Goal: Task Accomplishment & Management: Manage account settings

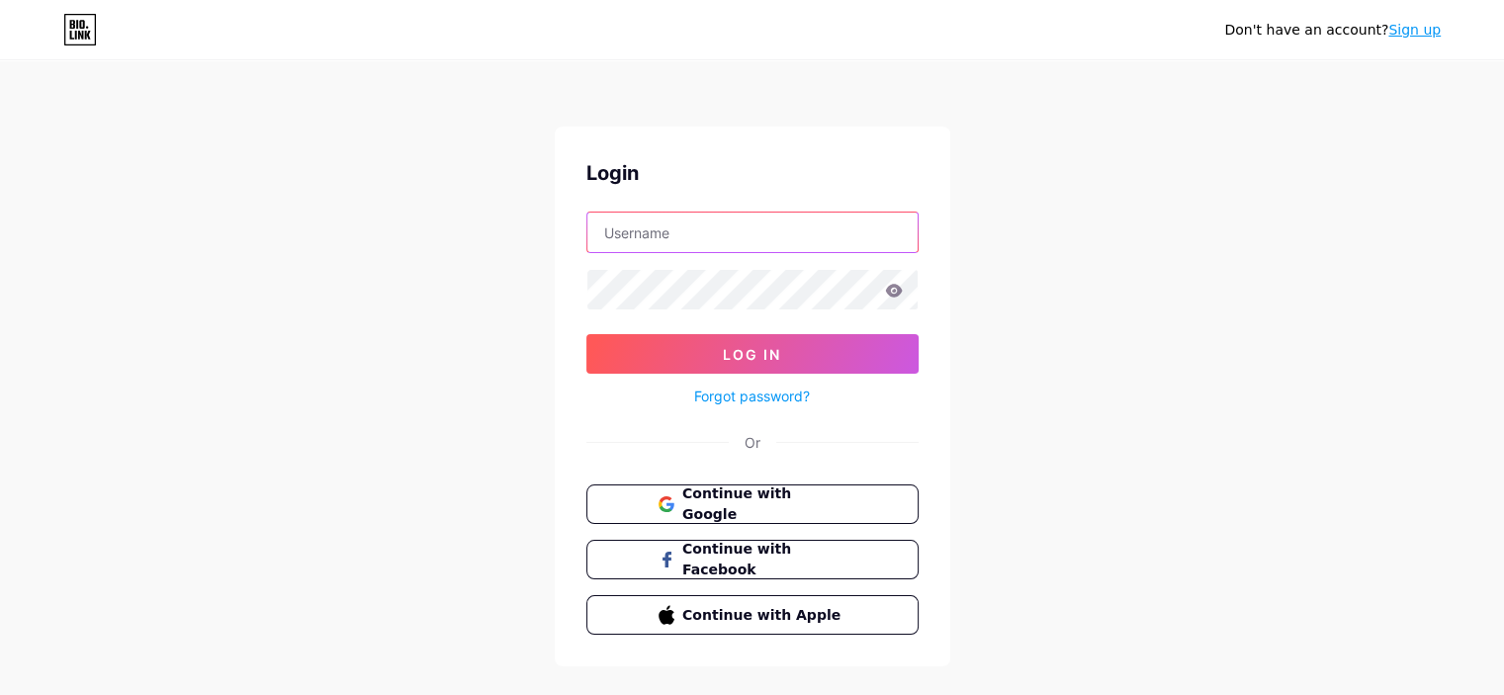
click at [734, 228] on input "text" at bounding box center [752, 233] width 330 height 40
click at [789, 496] on span "Continue with Google" at bounding box center [763, 505] width 165 height 43
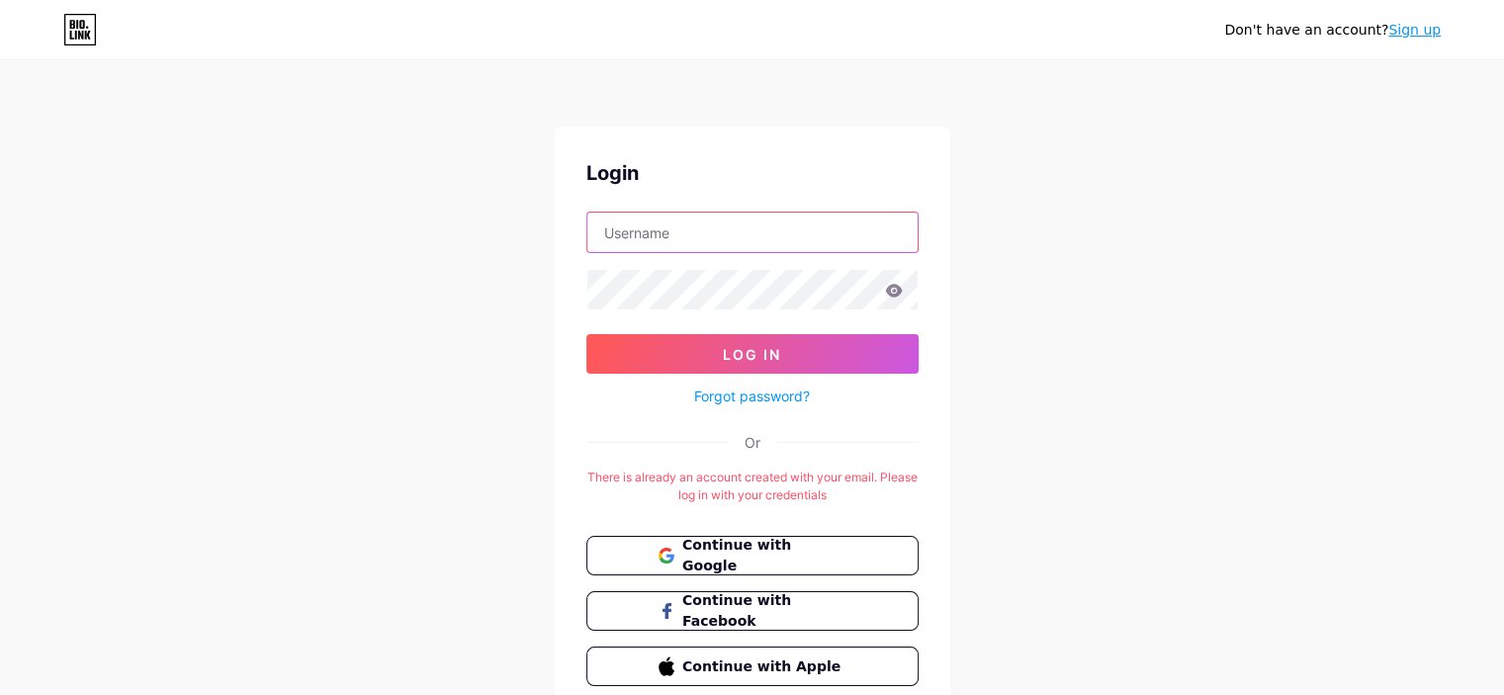
click at [675, 228] on input "text" at bounding box center [752, 233] width 330 height 40
click at [660, 247] on input "text" at bounding box center [752, 233] width 330 height 40
type input "s"
click at [723, 395] on link "Forgot password?" at bounding box center [752, 396] width 116 height 21
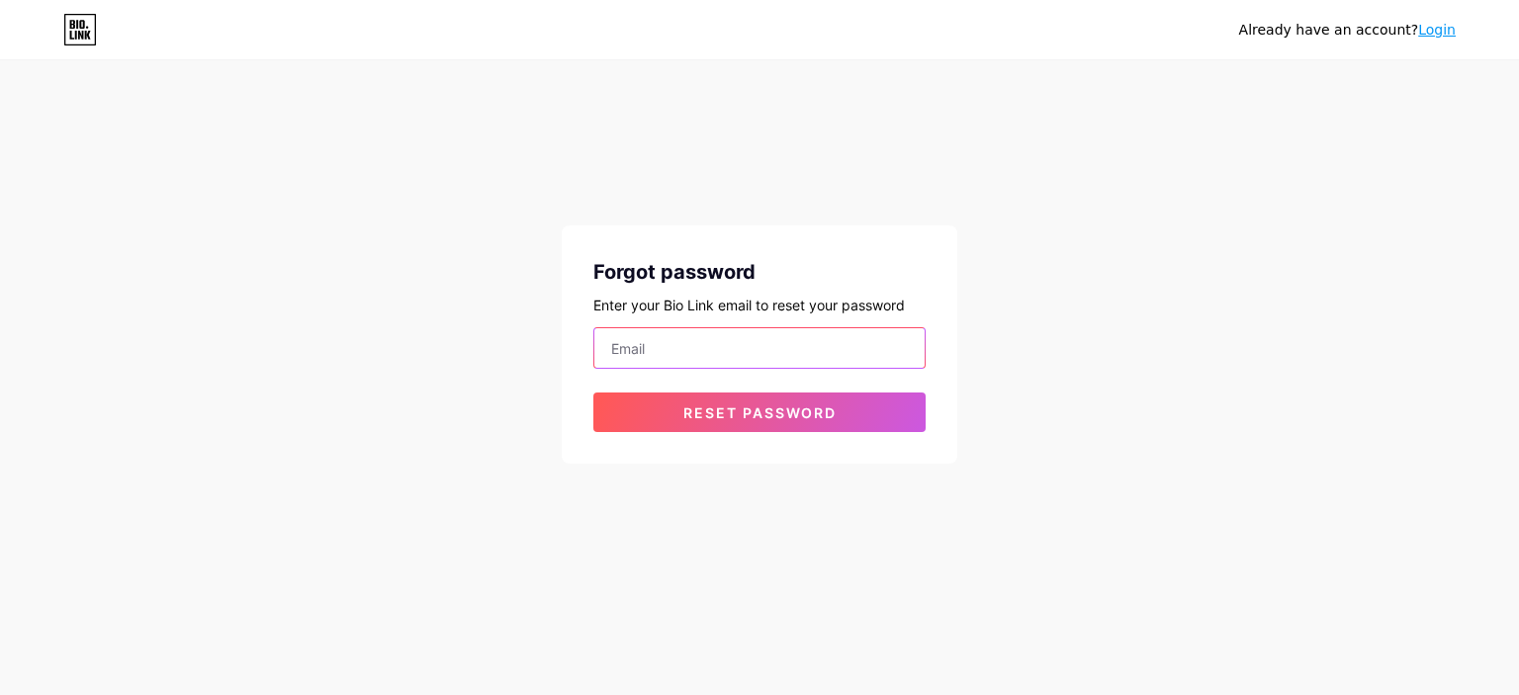
click at [722, 350] on input "email" at bounding box center [759, 348] width 330 height 40
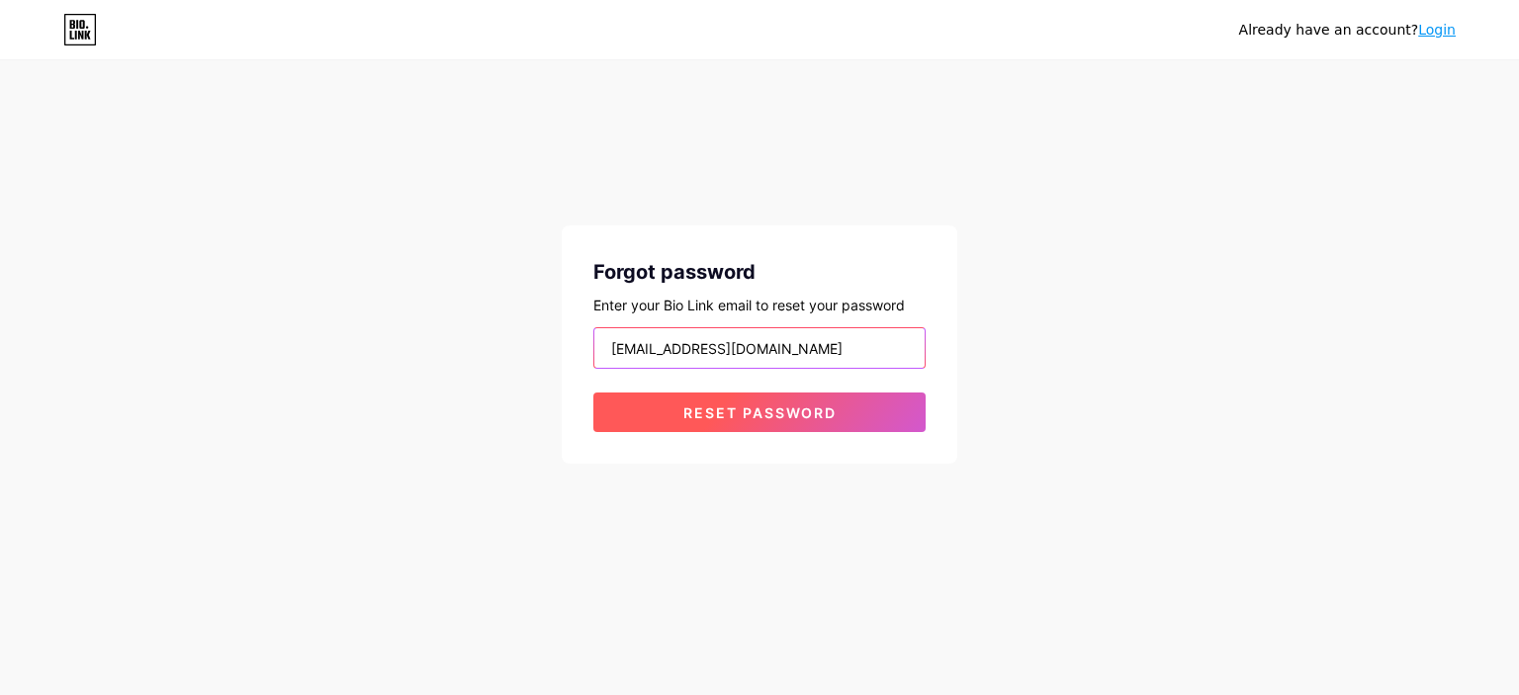
type input "[EMAIL_ADDRESS][DOMAIN_NAME]"
click at [691, 410] on span "Reset password" at bounding box center [759, 412] width 153 height 17
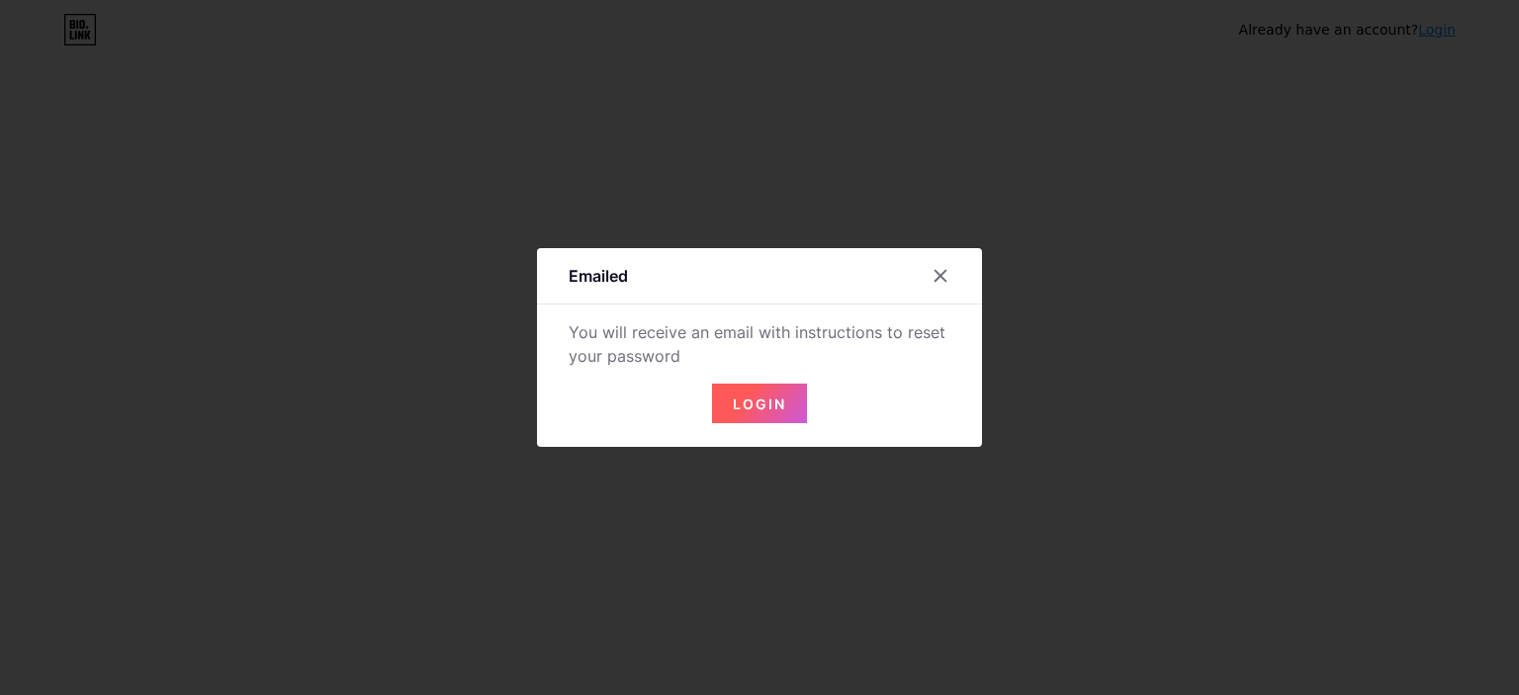
click at [792, 413] on button "Login" at bounding box center [759, 404] width 95 height 40
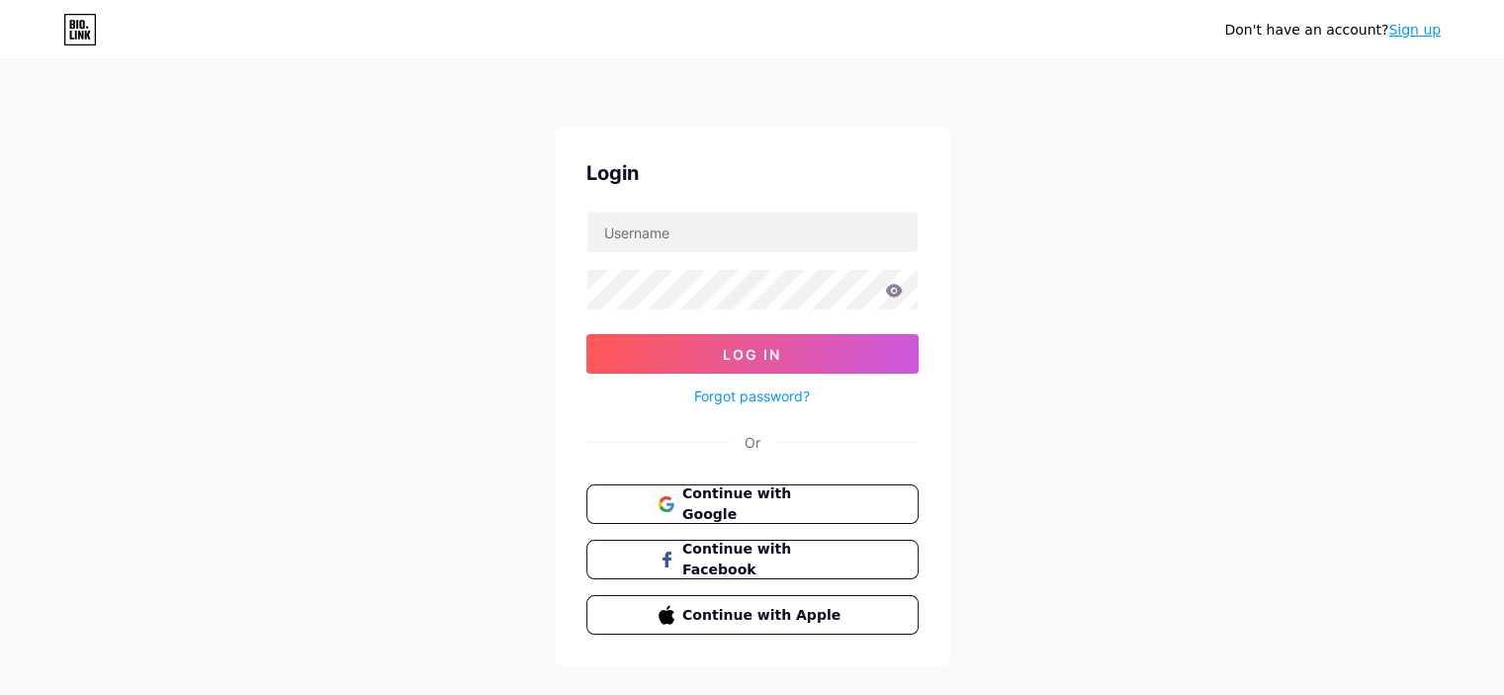
click at [730, 401] on link "Forgot password?" at bounding box center [752, 396] width 116 height 21
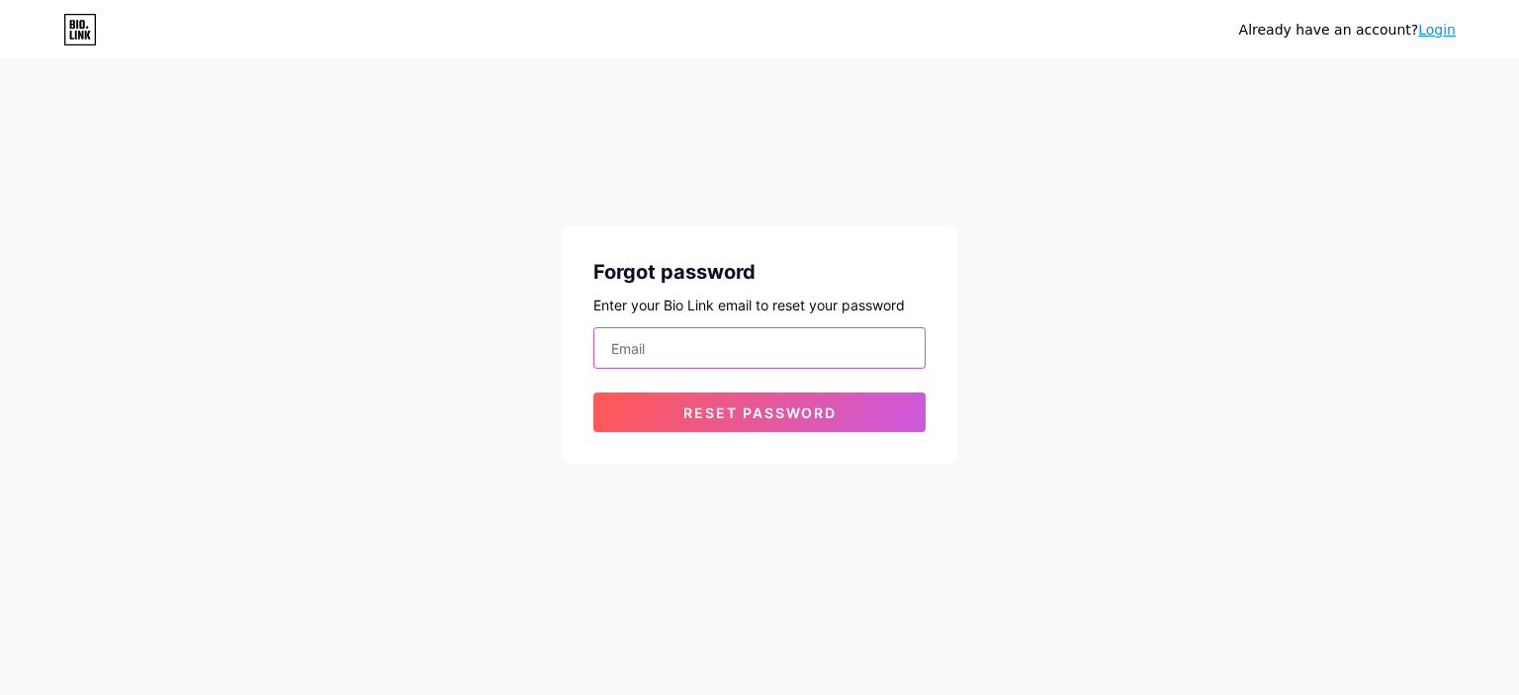
click at [687, 359] on input "email" at bounding box center [759, 348] width 330 height 40
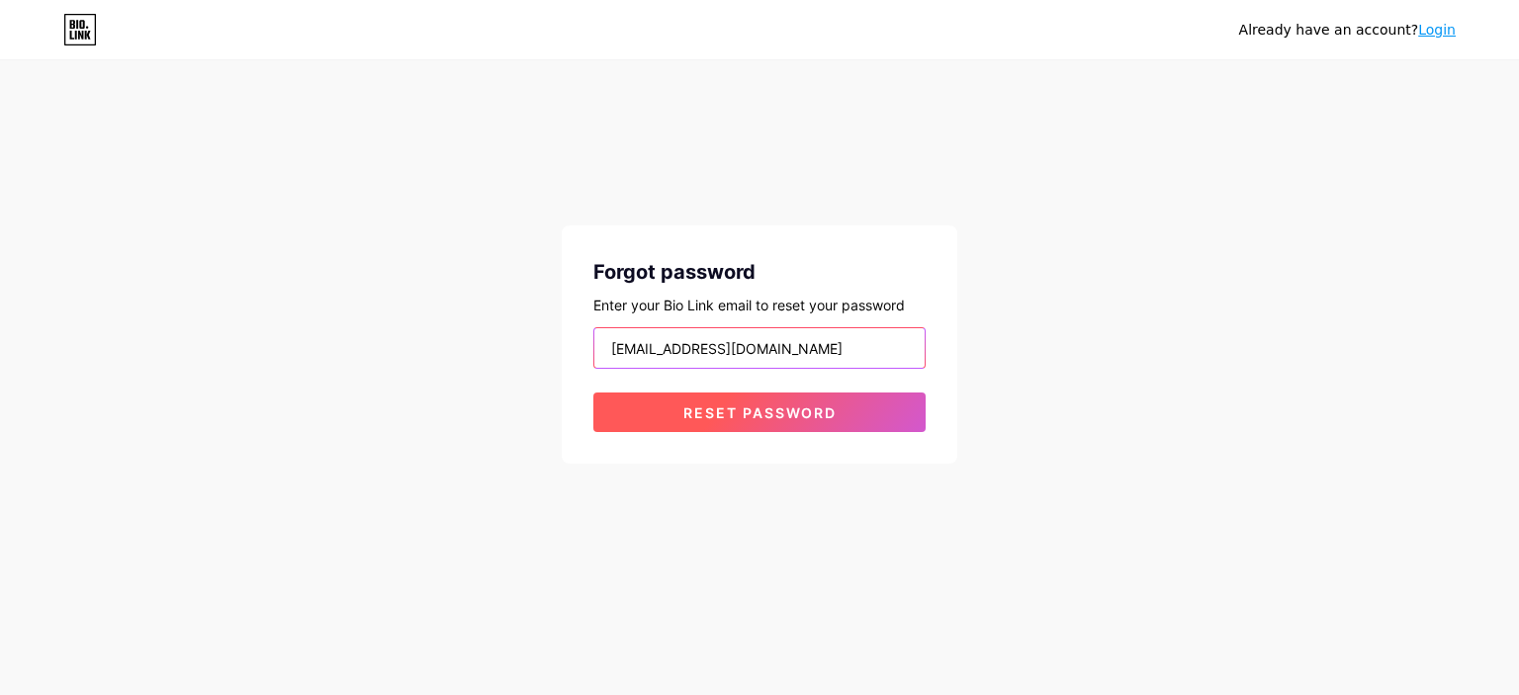
type input "[EMAIL_ADDRESS][DOMAIN_NAME]"
click at [676, 415] on button "Reset password" at bounding box center [759, 413] width 332 height 40
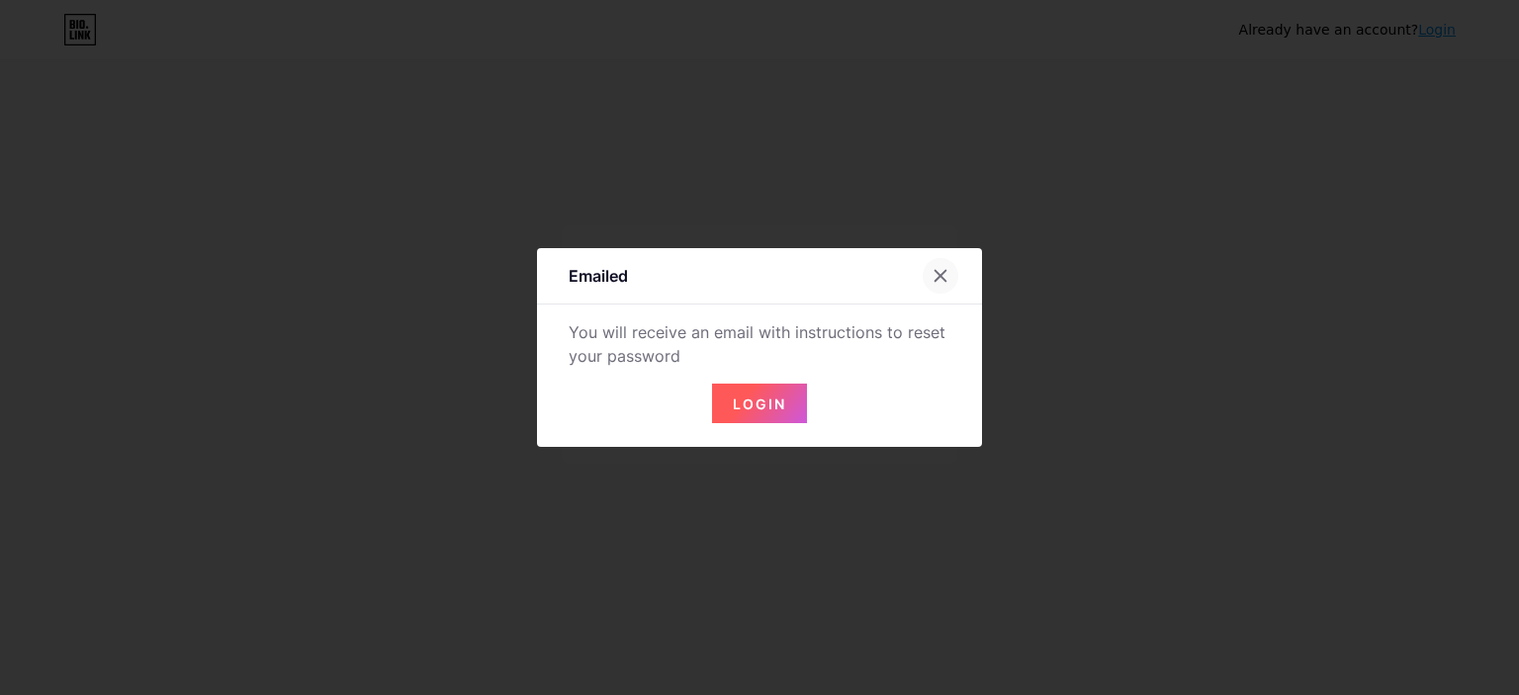
click at [938, 282] on icon at bounding box center [941, 276] width 16 height 16
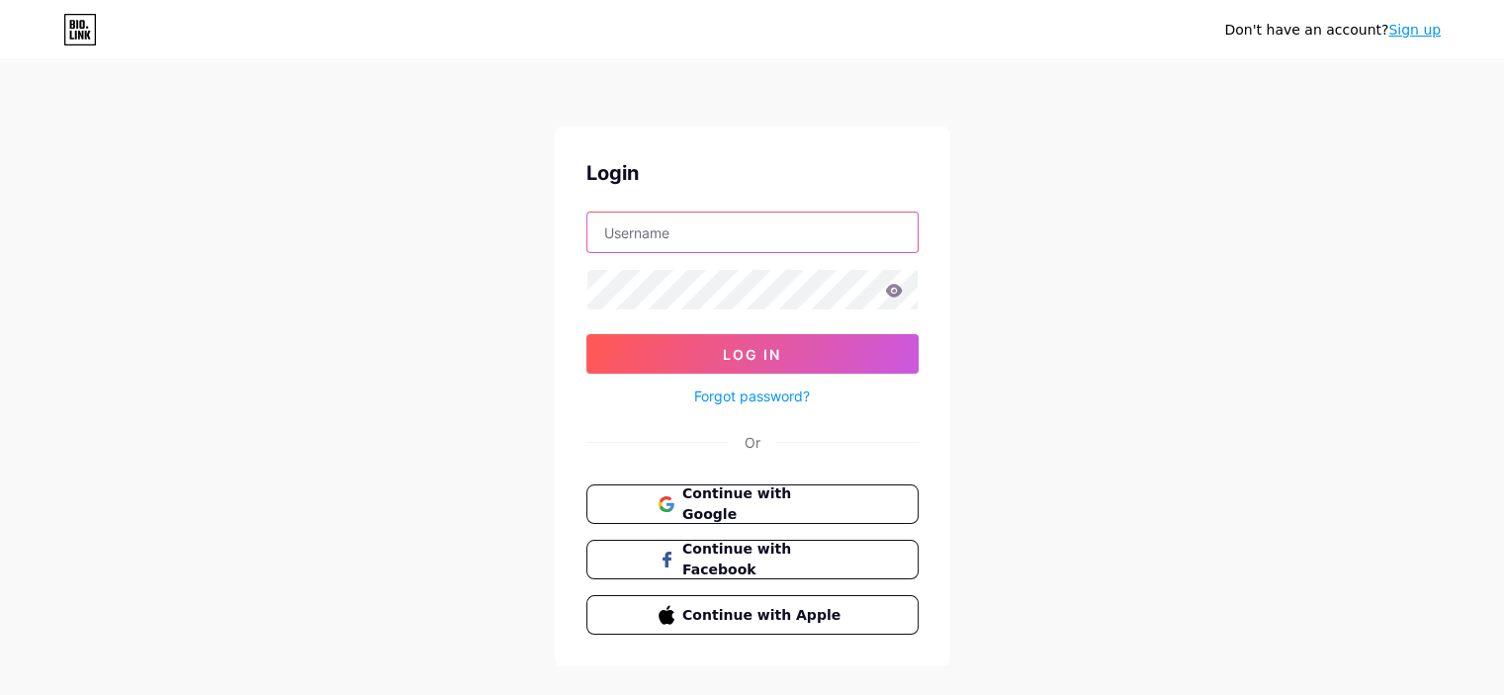
click at [734, 244] on input "text" at bounding box center [752, 233] width 330 height 40
click at [814, 503] on span "Continue with Google" at bounding box center [763, 505] width 165 height 43
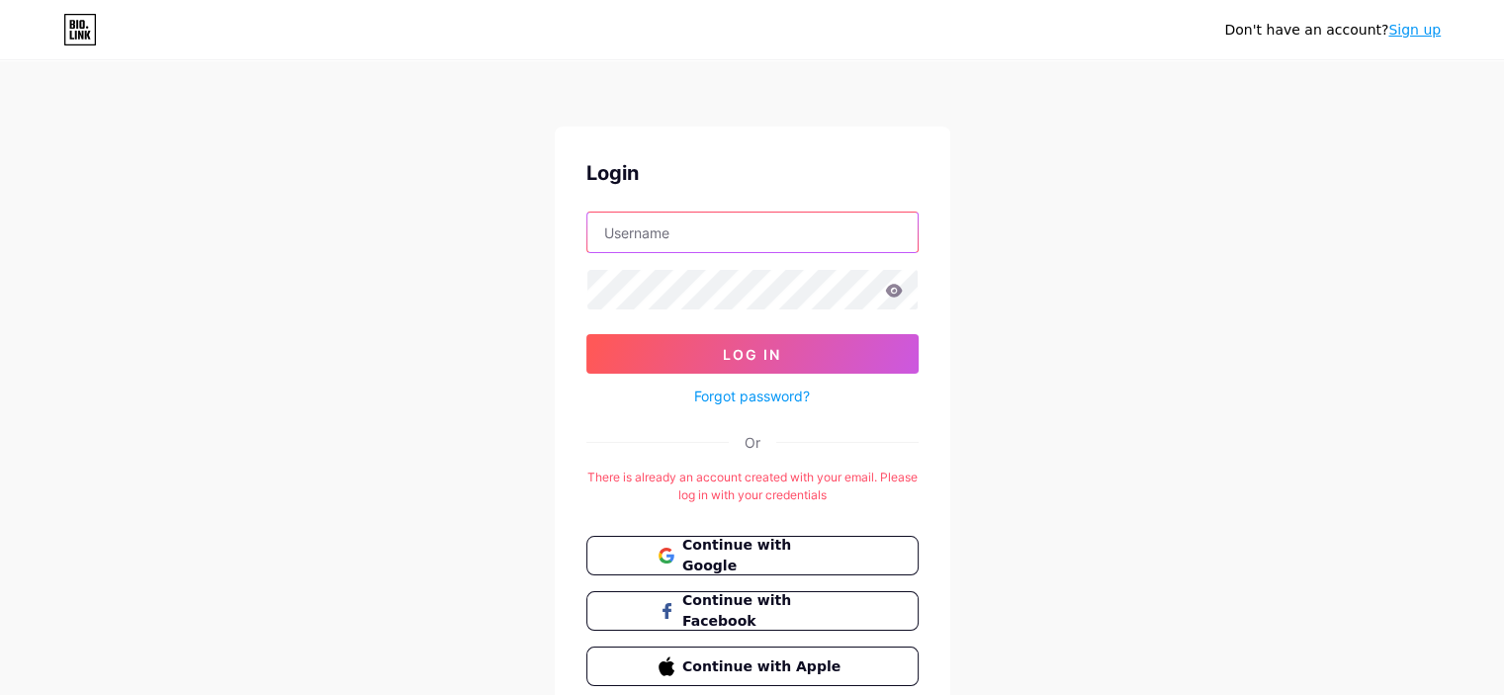
click at [740, 225] on input "text" at bounding box center [752, 233] width 330 height 40
type input "[EMAIL_ADDRESS][DOMAIN_NAME]"
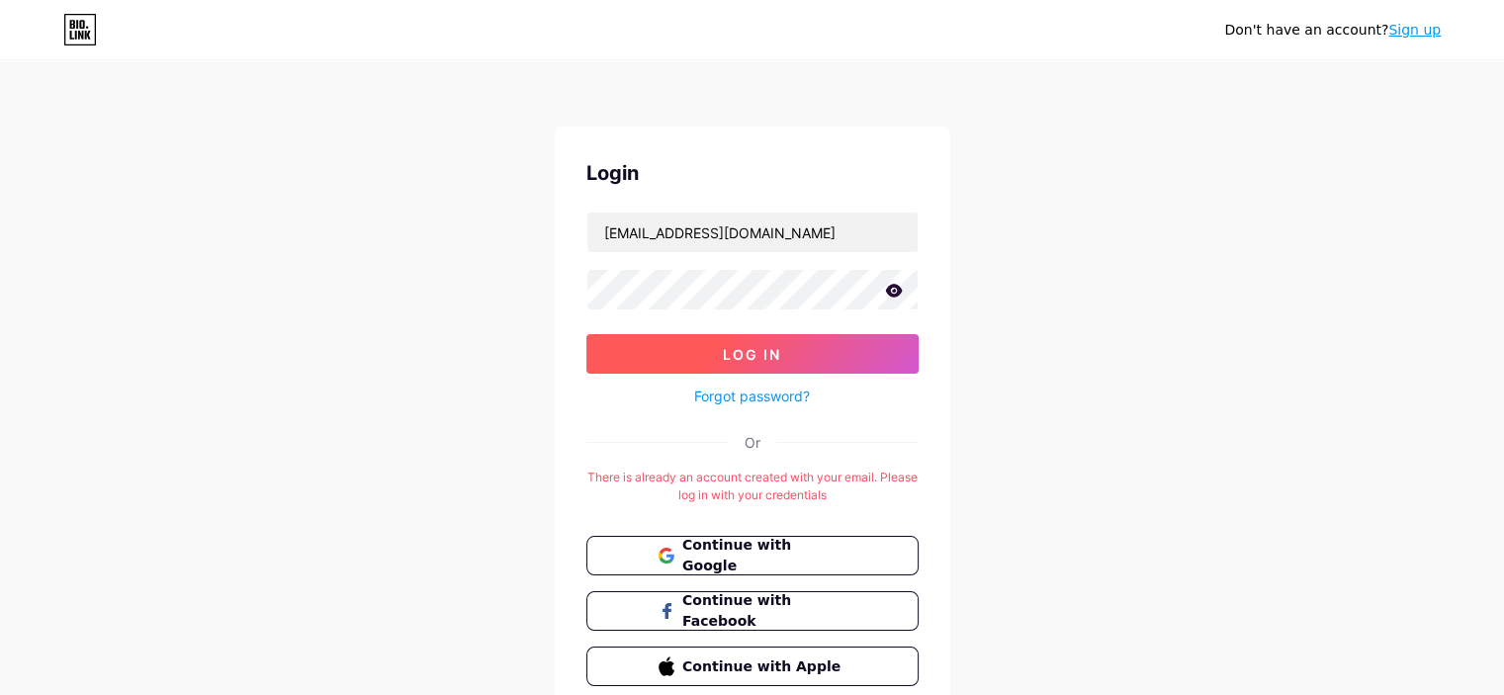
click at [694, 355] on button "Log In" at bounding box center [752, 354] width 332 height 40
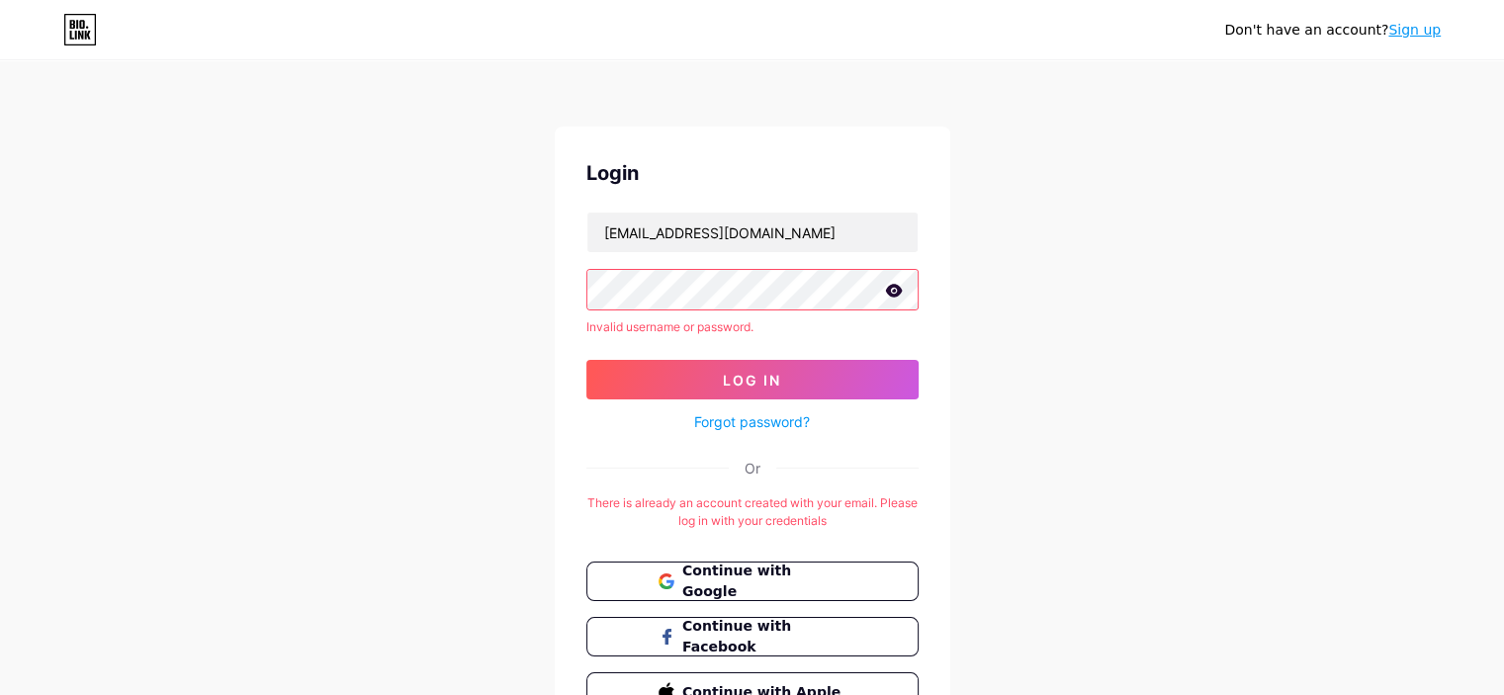
click at [746, 420] on link "Forgot password?" at bounding box center [752, 421] width 116 height 21
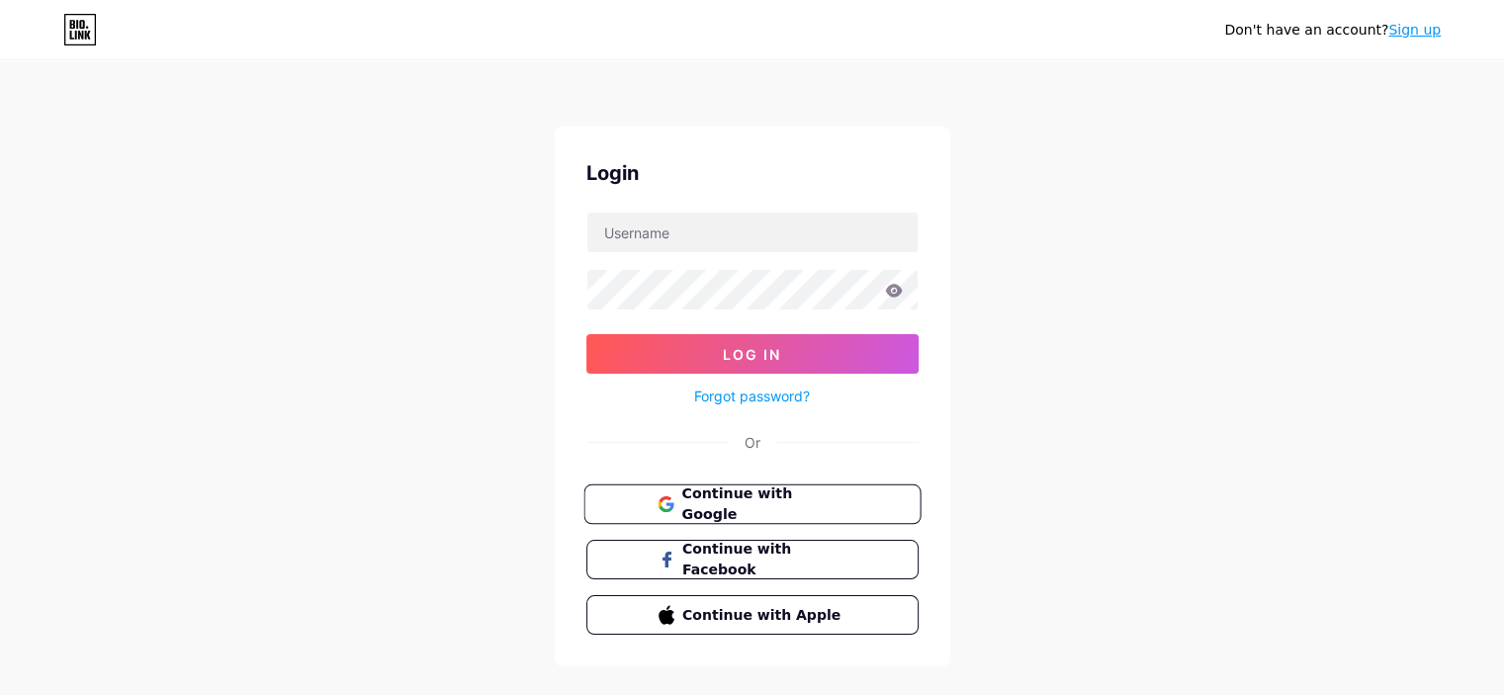
click at [772, 505] on span "Continue with Google" at bounding box center [763, 505] width 165 height 43
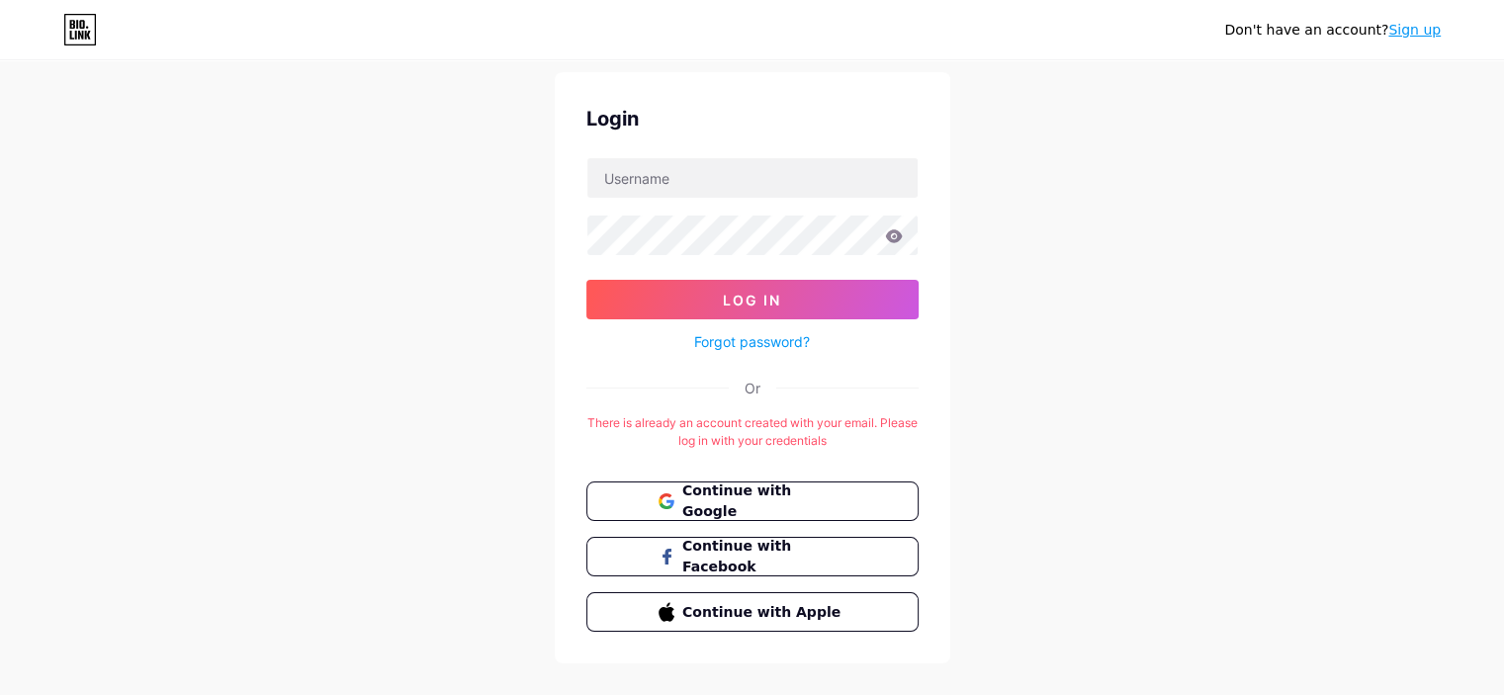
scroll to position [83, 0]
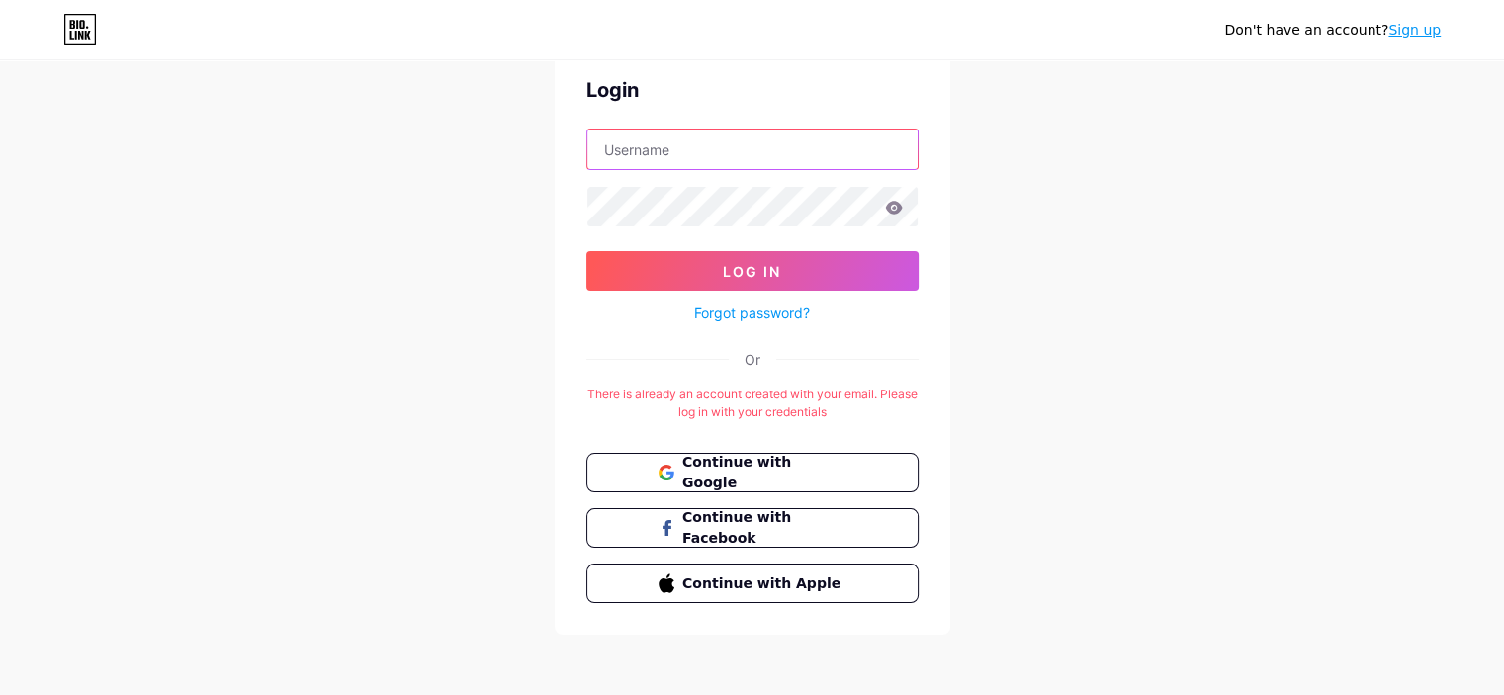
click at [677, 156] on input "text" at bounding box center [752, 150] width 330 height 40
type input "sujhal jewels"
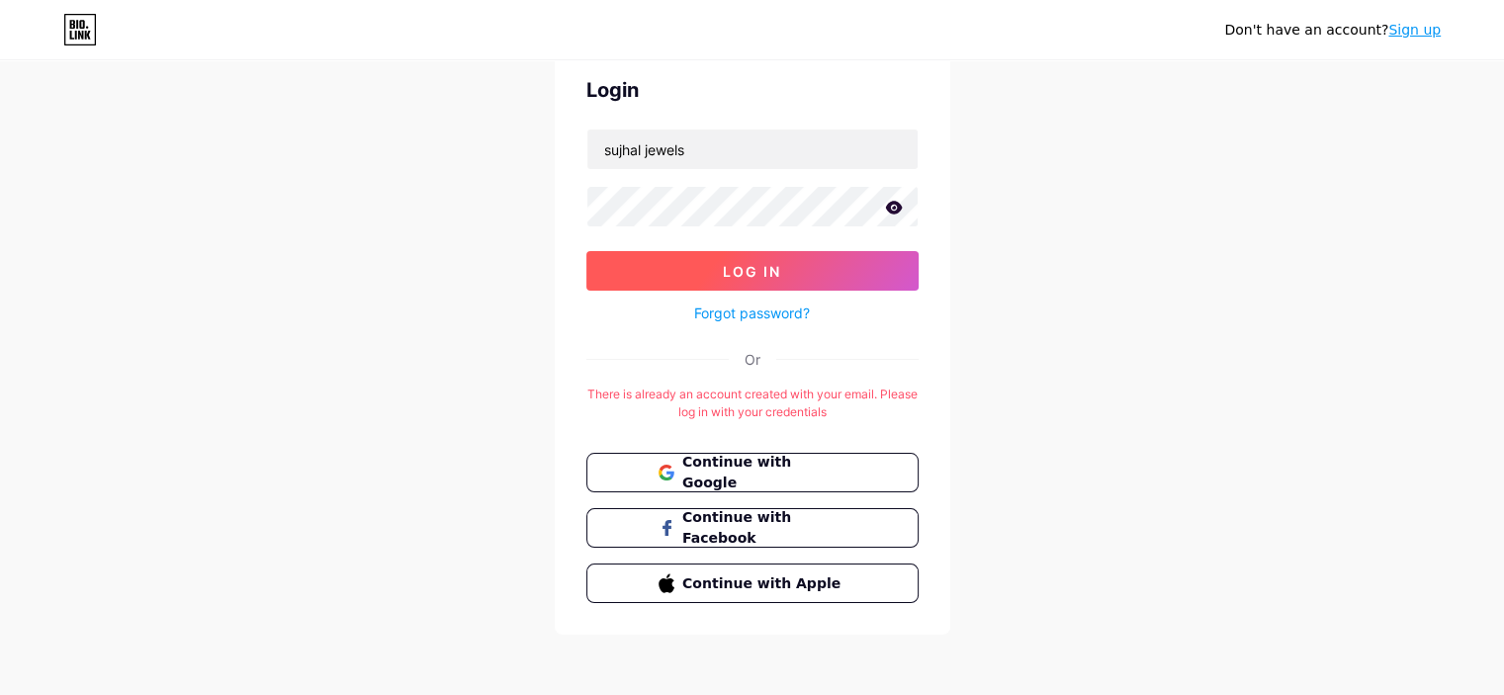
click at [670, 260] on button "Log In" at bounding box center [752, 271] width 332 height 40
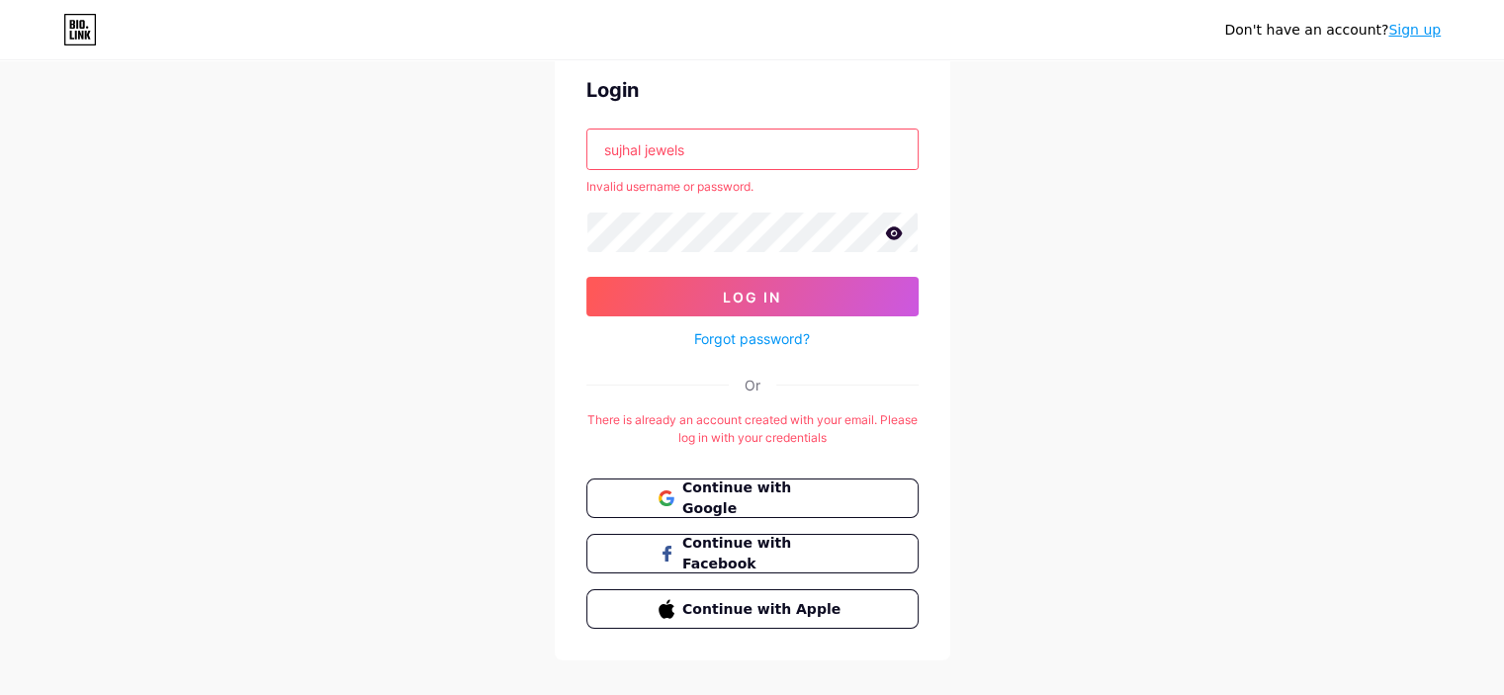
click at [763, 149] on input "sujhal jewels" at bounding box center [752, 150] width 330 height 40
click at [741, 335] on link "Forgot password?" at bounding box center [752, 338] width 116 height 21
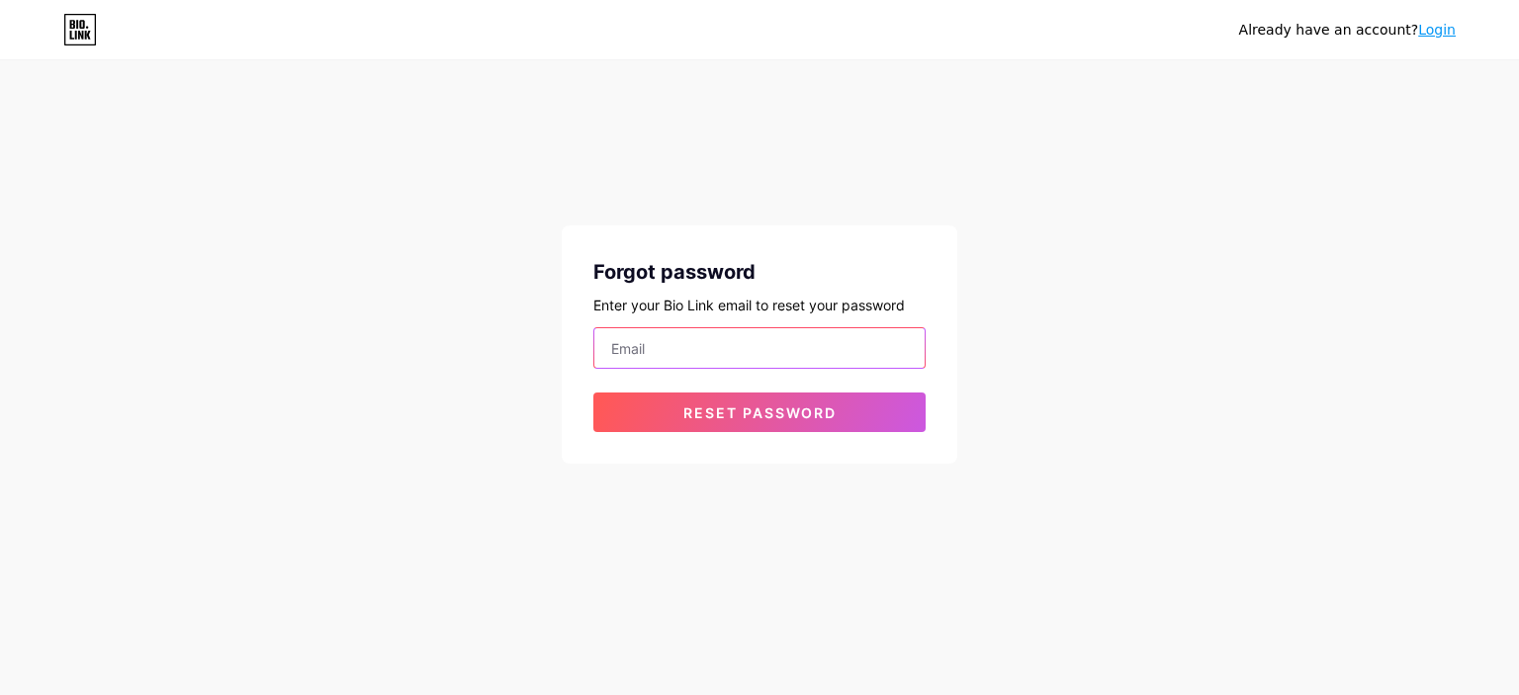
click at [729, 342] on input "email" at bounding box center [759, 348] width 330 height 40
paste input "https://www.google.com/support/accounts/bin/answer.py?answer=181692"
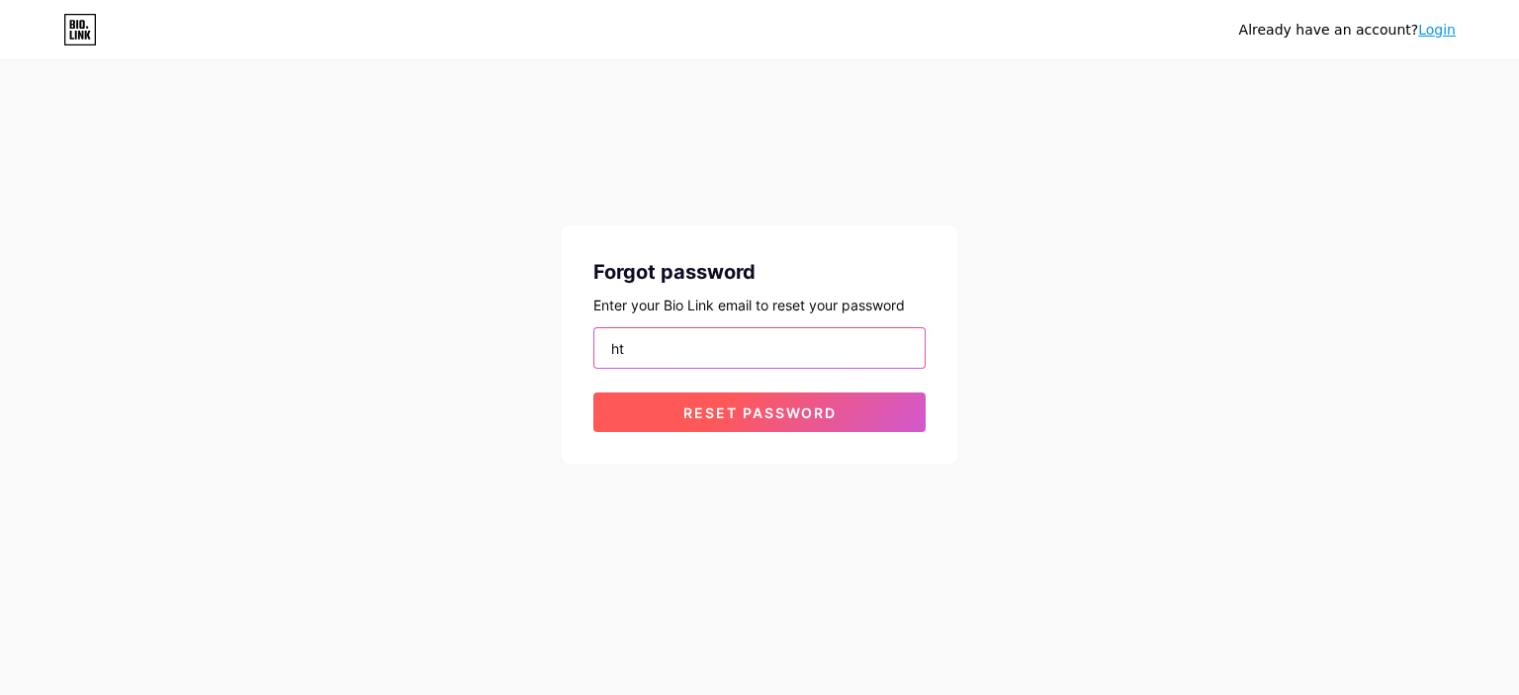
type input "h"
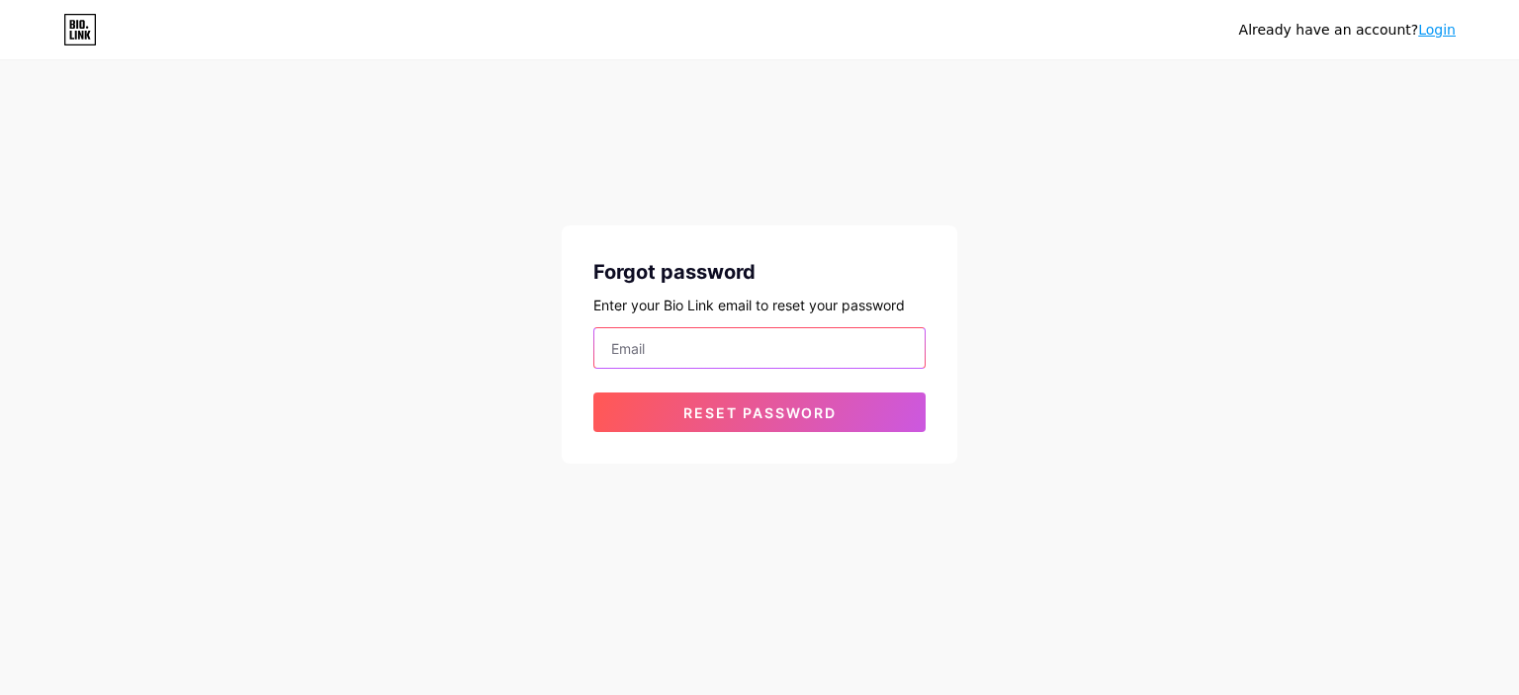
paste input "https://www.google.com/support/accounts/bin/answer.py?answer=181692"
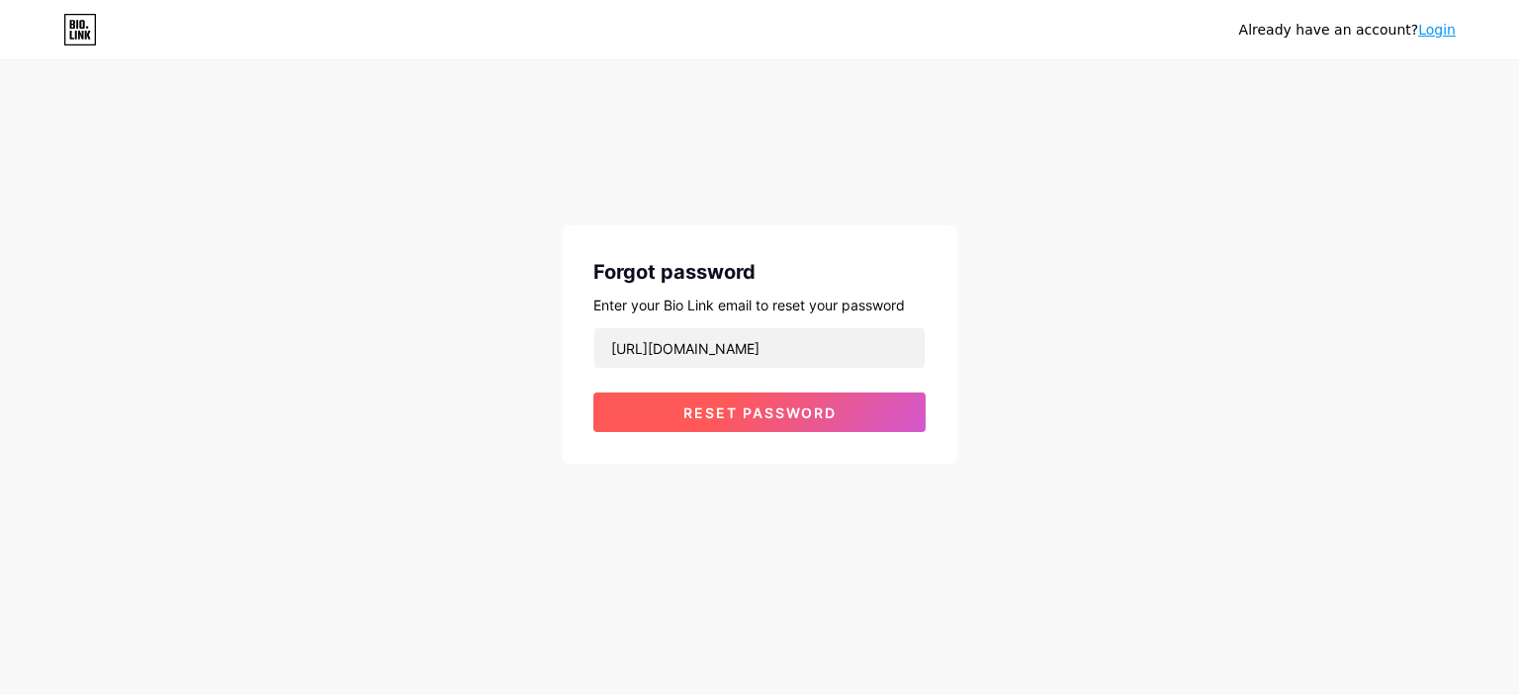
click at [750, 412] on span "Reset password" at bounding box center [759, 412] width 153 height 17
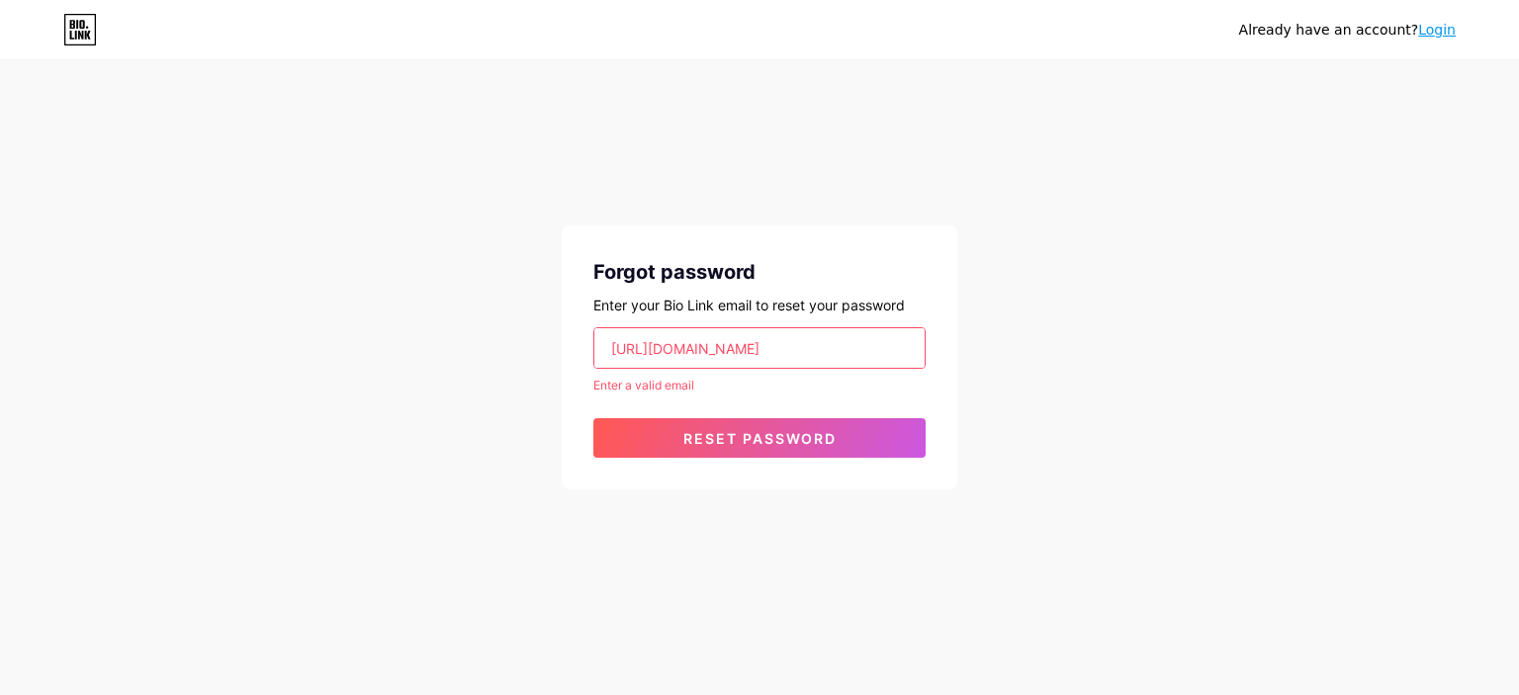
click at [903, 335] on input "https://www.google.com/support/accounts/bin/answer.py?answer=181692" at bounding box center [759, 348] width 330 height 40
click at [910, 345] on input "https://www.google.com/support/accounts/bin/answer.py?answer=181692" at bounding box center [759, 348] width 330 height 40
click at [800, 347] on input "n/answer.py?answer=181692" at bounding box center [759, 348] width 330 height 40
type input "n"
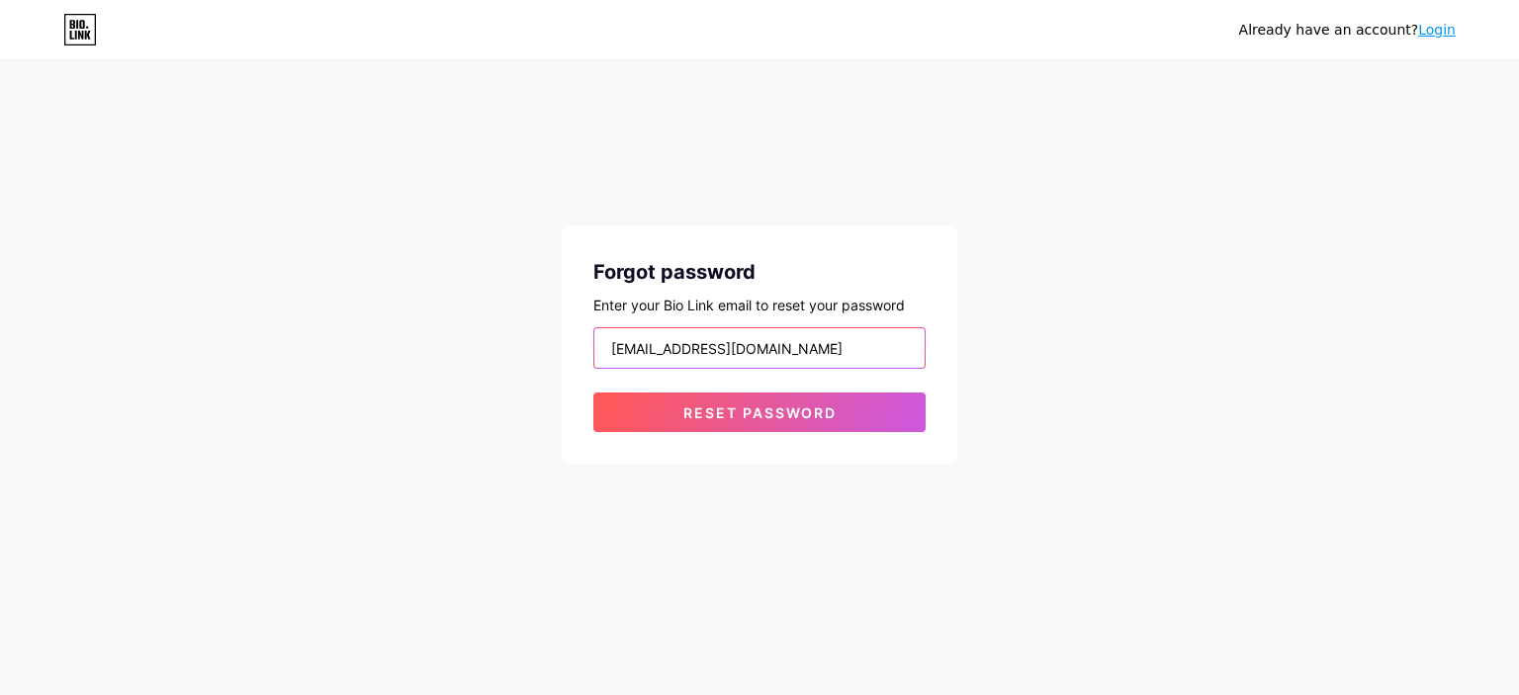
type input "rishtey@sujhal.com"
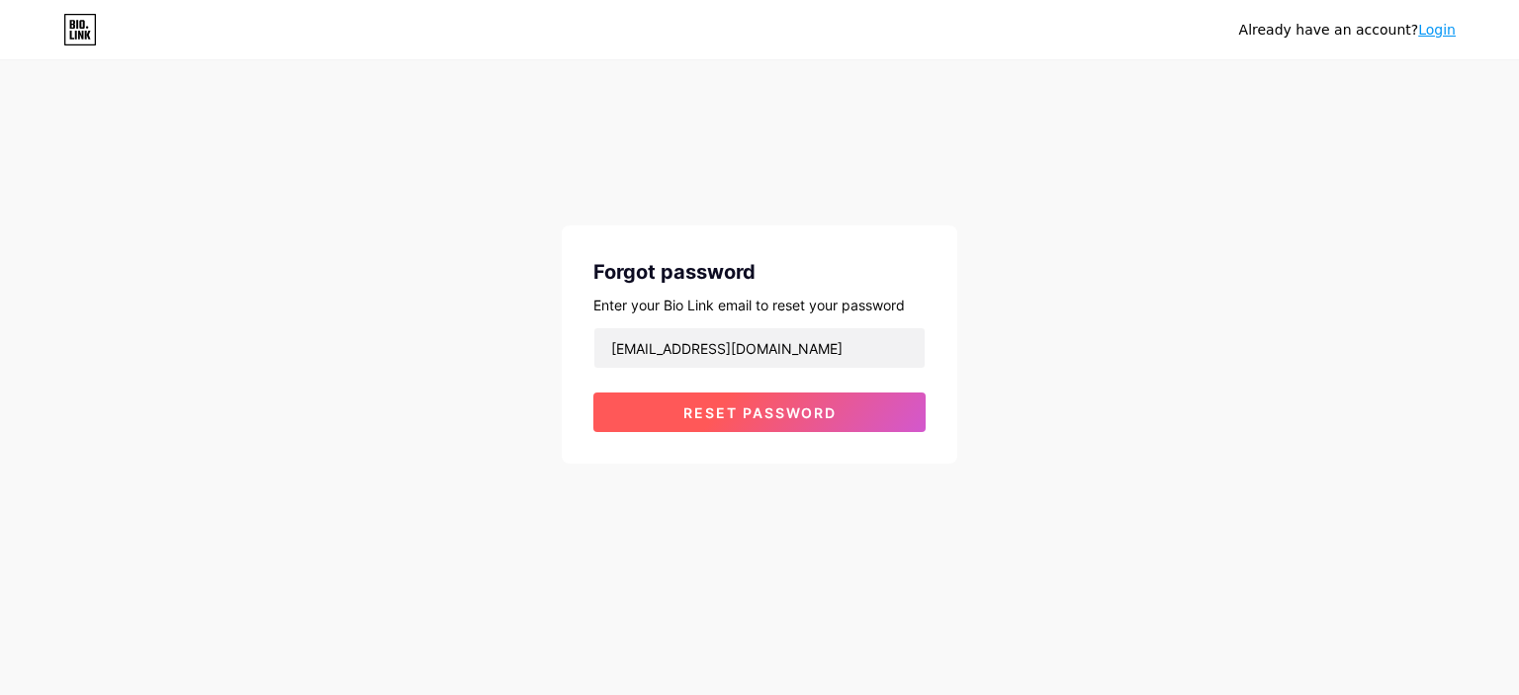
click at [746, 413] on span "Reset password" at bounding box center [759, 412] width 153 height 17
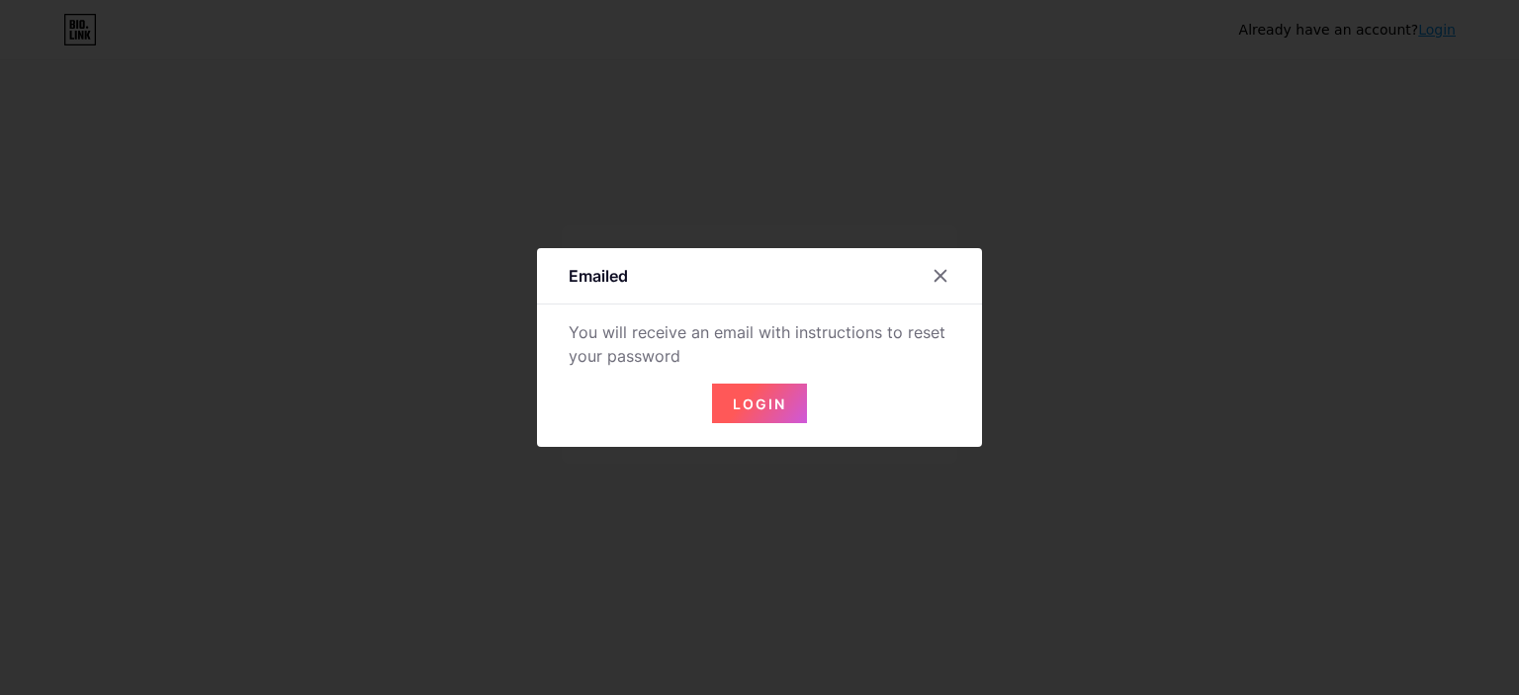
click at [779, 389] on button "Login" at bounding box center [759, 404] width 95 height 40
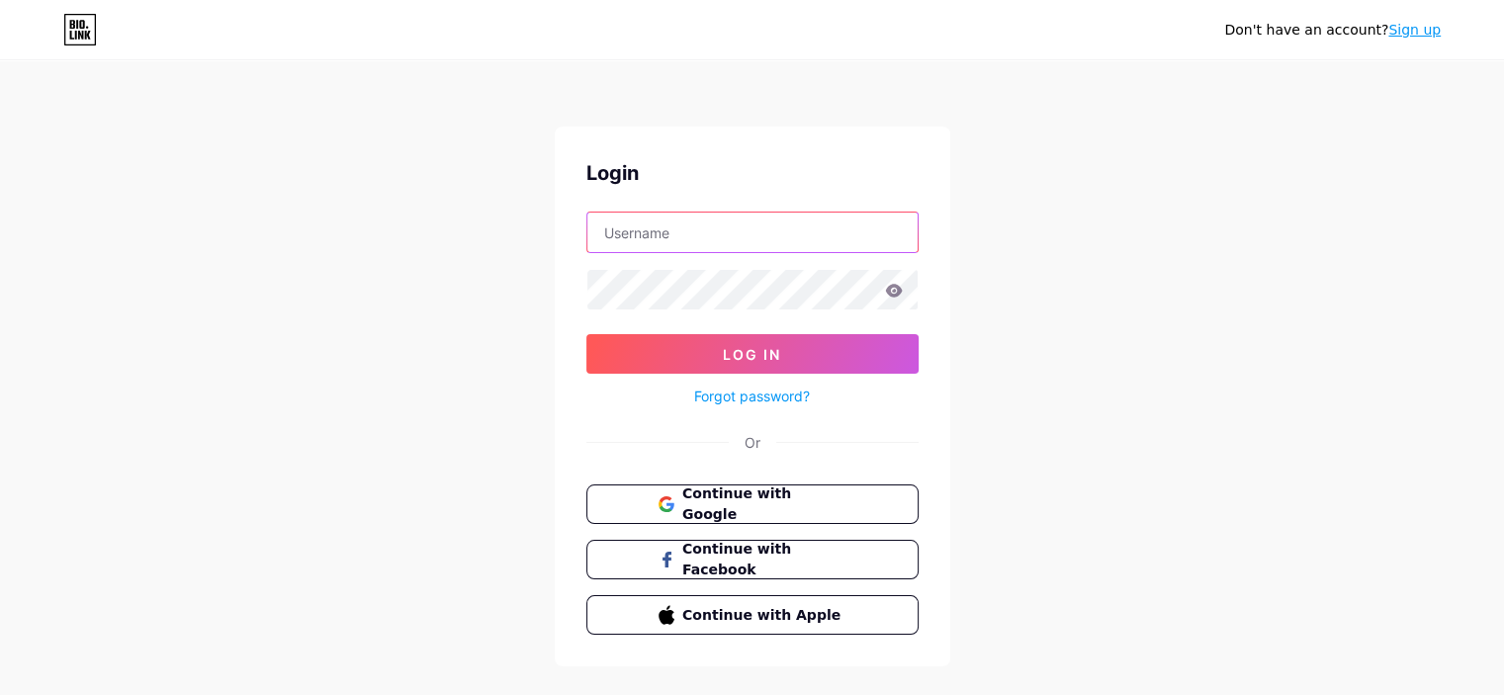
click at [712, 228] on input "text" at bounding box center [752, 233] width 330 height 40
click at [885, 295] on icon at bounding box center [894, 291] width 18 height 14
click at [761, 222] on input "text" at bounding box center [752, 233] width 330 height 40
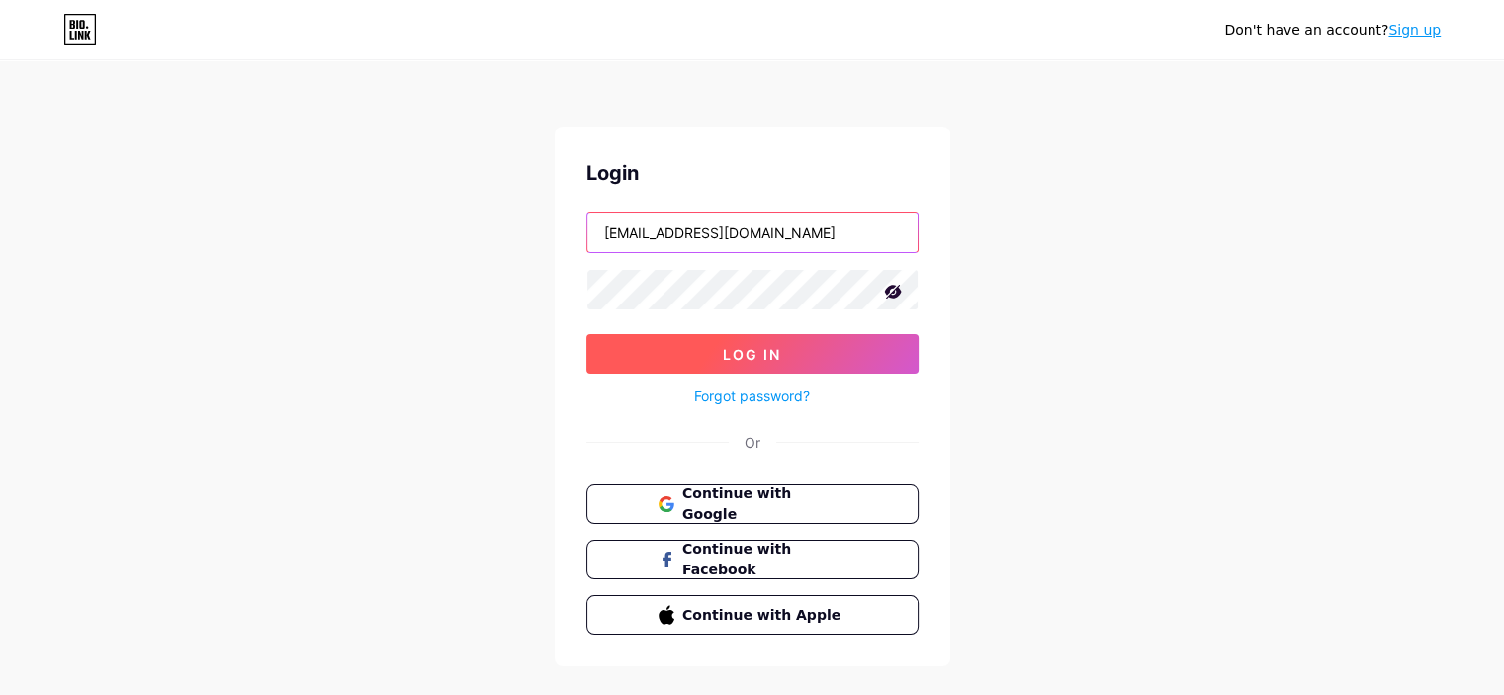
type input "[EMAIL_ADDRESS][DOMAIN_NAME]"
click at [766, 349] on span "Log In" at bounding box center [752, 354] width 58 height 17
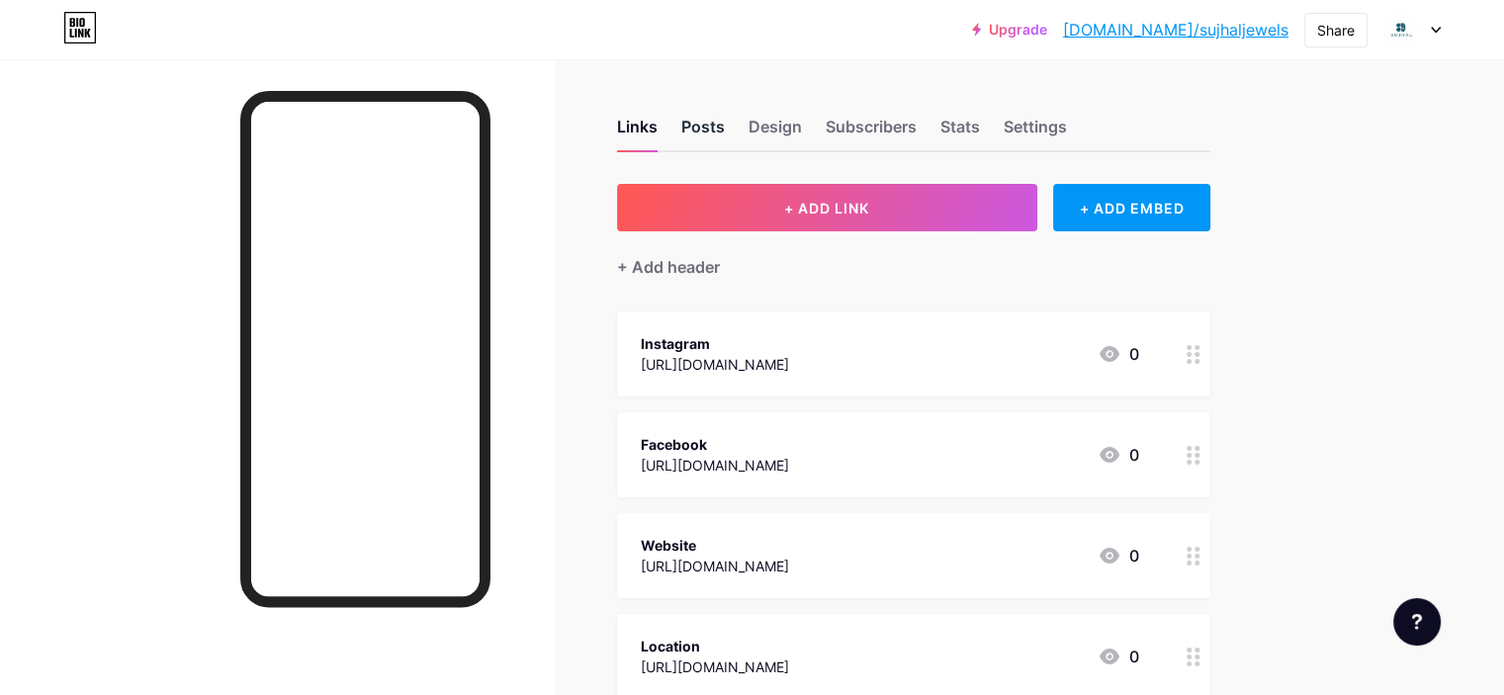
click at [725, 126] on div "Posts" at bounding box center [703, 133] width 44 height 36
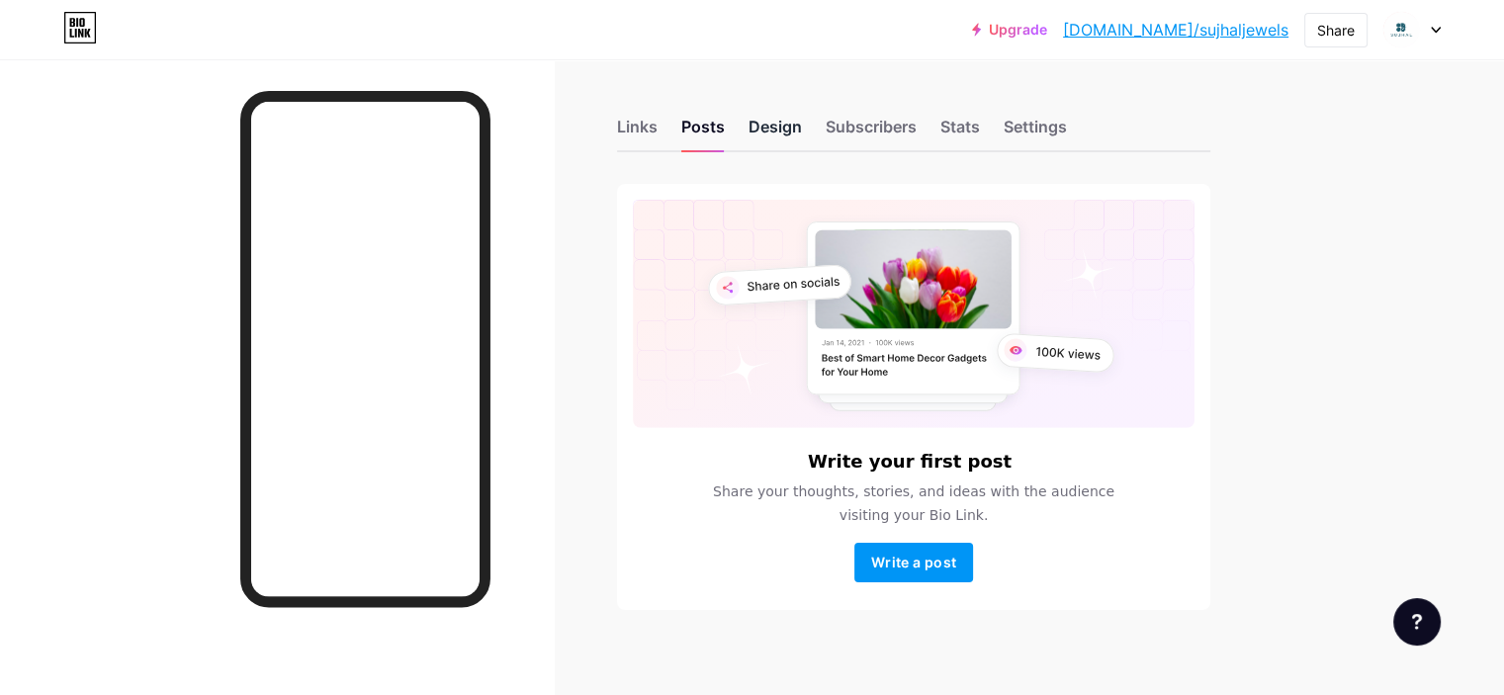
click at [802, 126] on div "Design" at bounding box center [775, 133] width 53 height 36
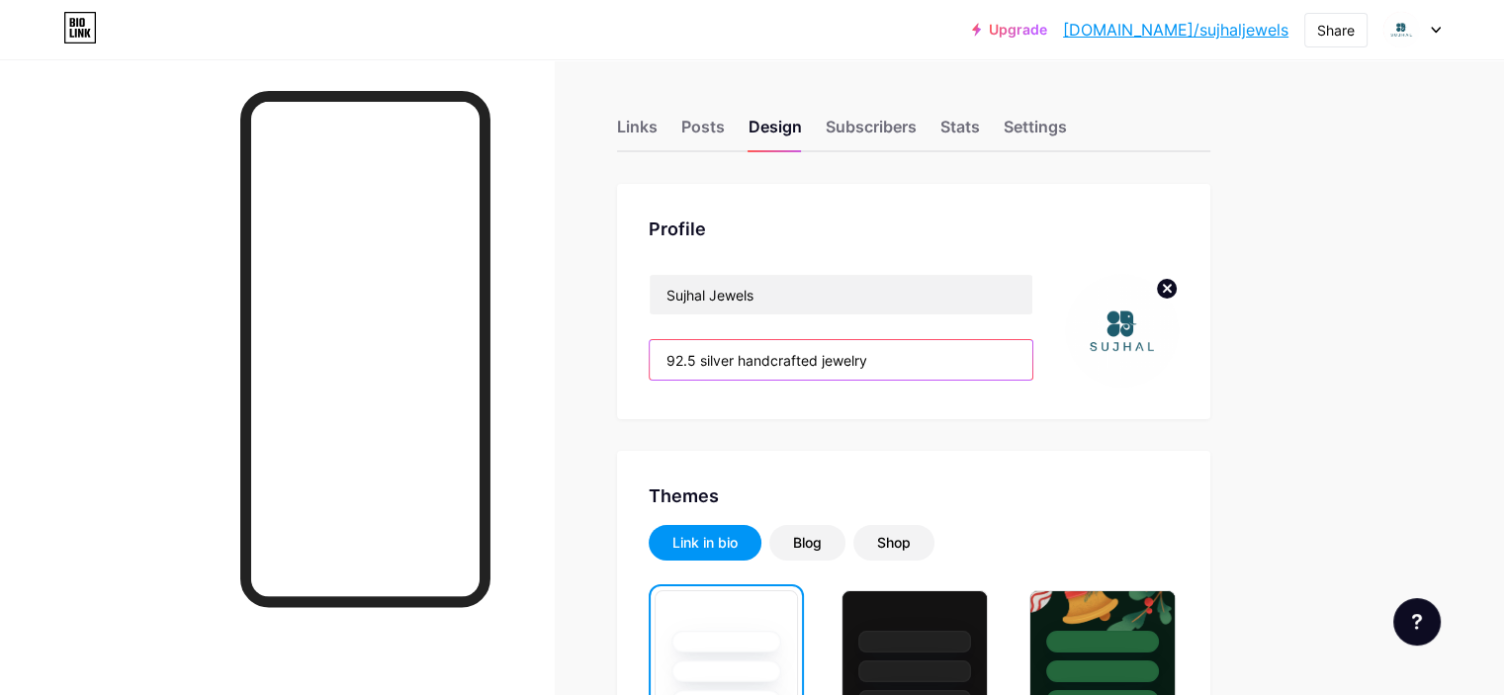
click at [961, 356] on input "92.5 silver handcrafted jewelry" at bounding box center [841, 360] width 383 height 40
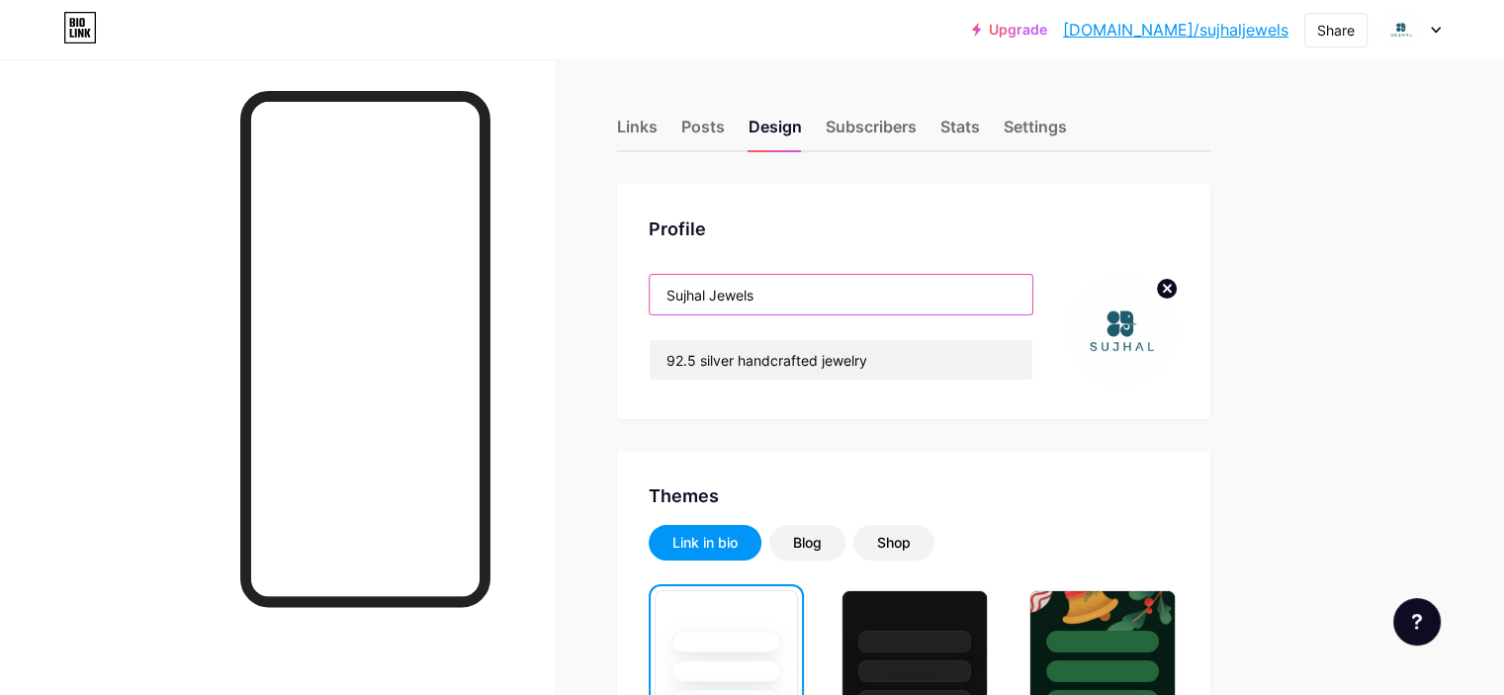
click at [866, 292] on input "Sujhal Jewels" at bounding box center [841, 295] width 383 height 40
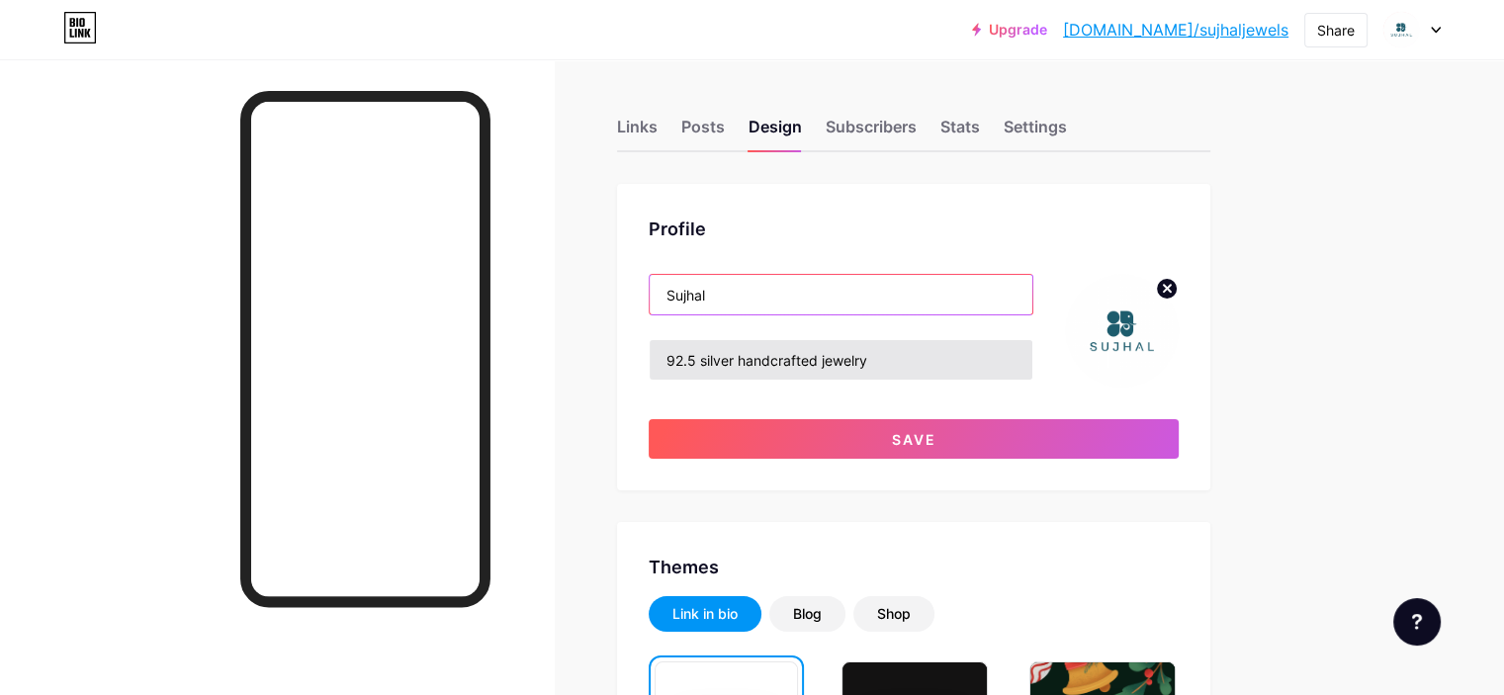
type input "Sujhal"
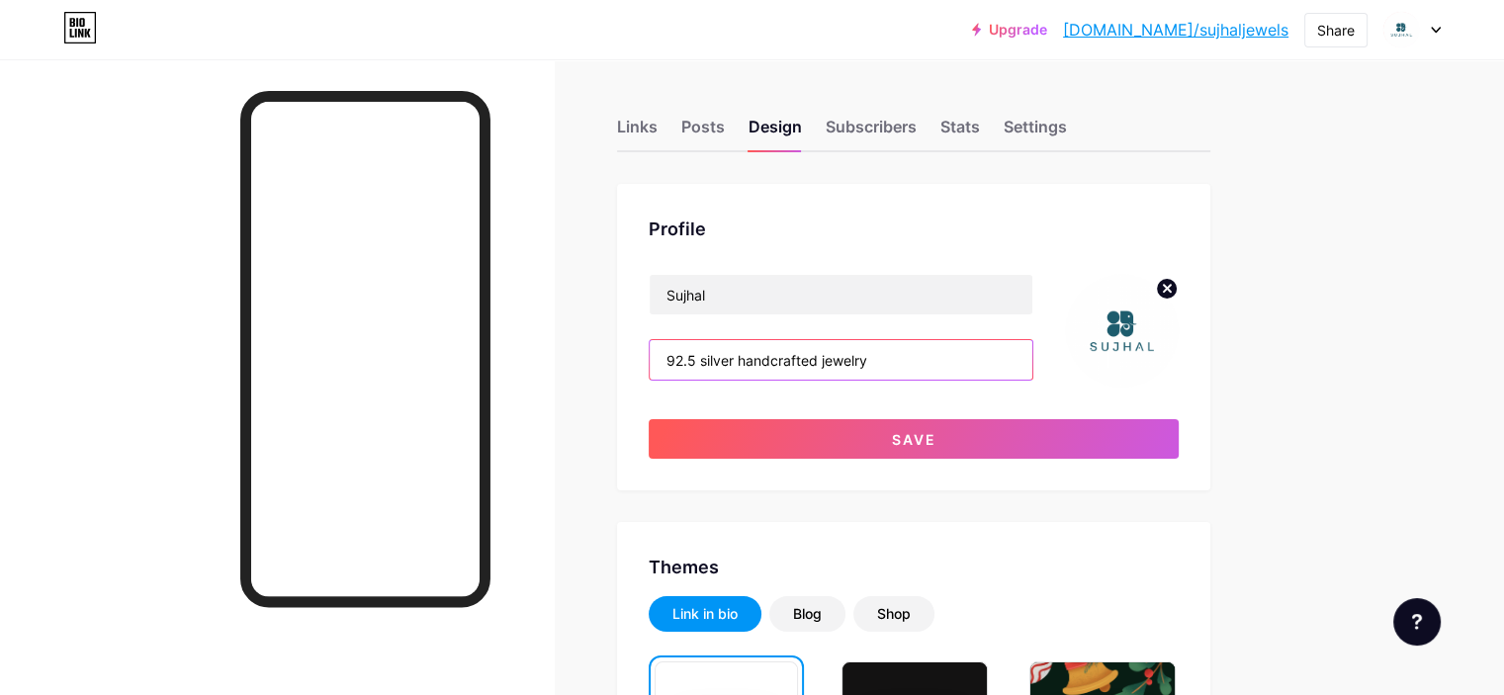
click at [1001, 357] on input "92.5 silver handcrafted jewelry" at bounding box center [841, 360] width 383 height 40
type input "9"
click at [775, 361] on input "Hnadcrafted Luxury" at bounding box center [841, 360] width 383 height 40
click at [938, 366] on input "Handcrafted Luxury" at bounding box center [841, 360] width 383 height 40
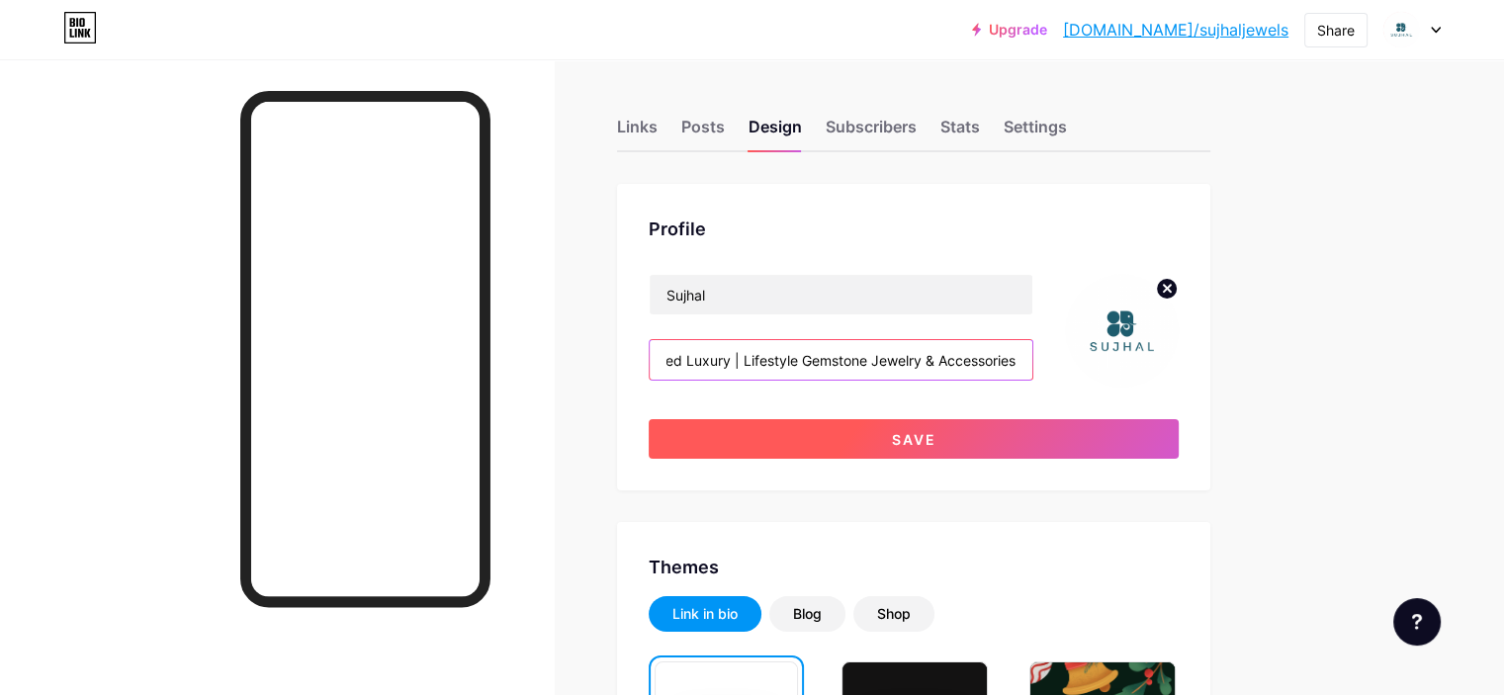
type input "Handcrafted Luxury | Lifestyle Gemstone Jewelry & Accessories"
click at [936, 444] on span "Save" at bounding box center [914, 439] width 44 height 17
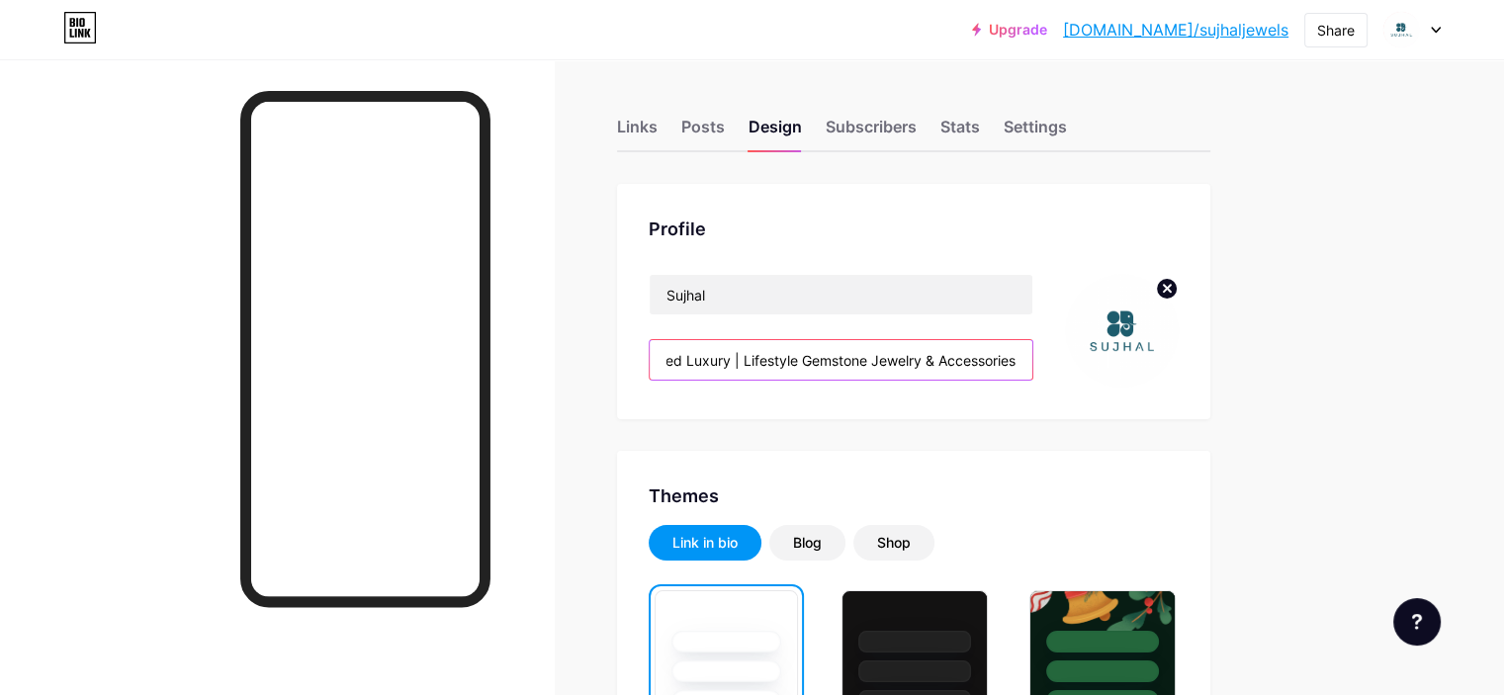
drag, startPoint x: 752, startPoint y: 359, endPoint x: 1112, endPoint y: 373, distance: 360.2
click at [1032, 372] on input "Handcrafted Luxury | Lifestyle Gemstone Jewelry & Accessories" at bounding box center [841, 360] width 383 height 40
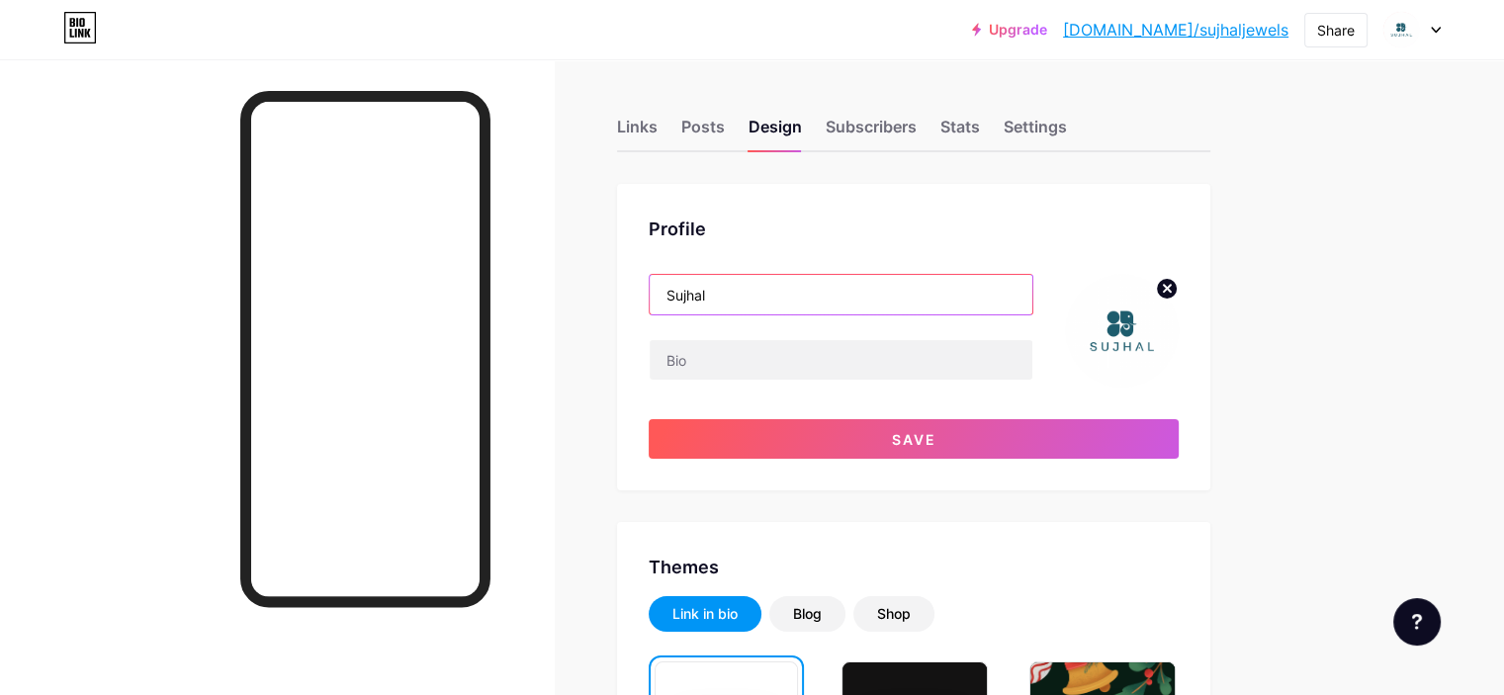
click at [826, 297] on input "Sujhal" at bounding box center [841, 295] width 383 height 40
type input "S"
drag, startPoint x: 752, startPoint y: 294, endPoint x: 1005, endPoint y: 296, distance: 253.2
click at [1030, 299] on input "Singular Masterpieces That Tell Your Story" at bounding box center [841, 295] width 383 height 40
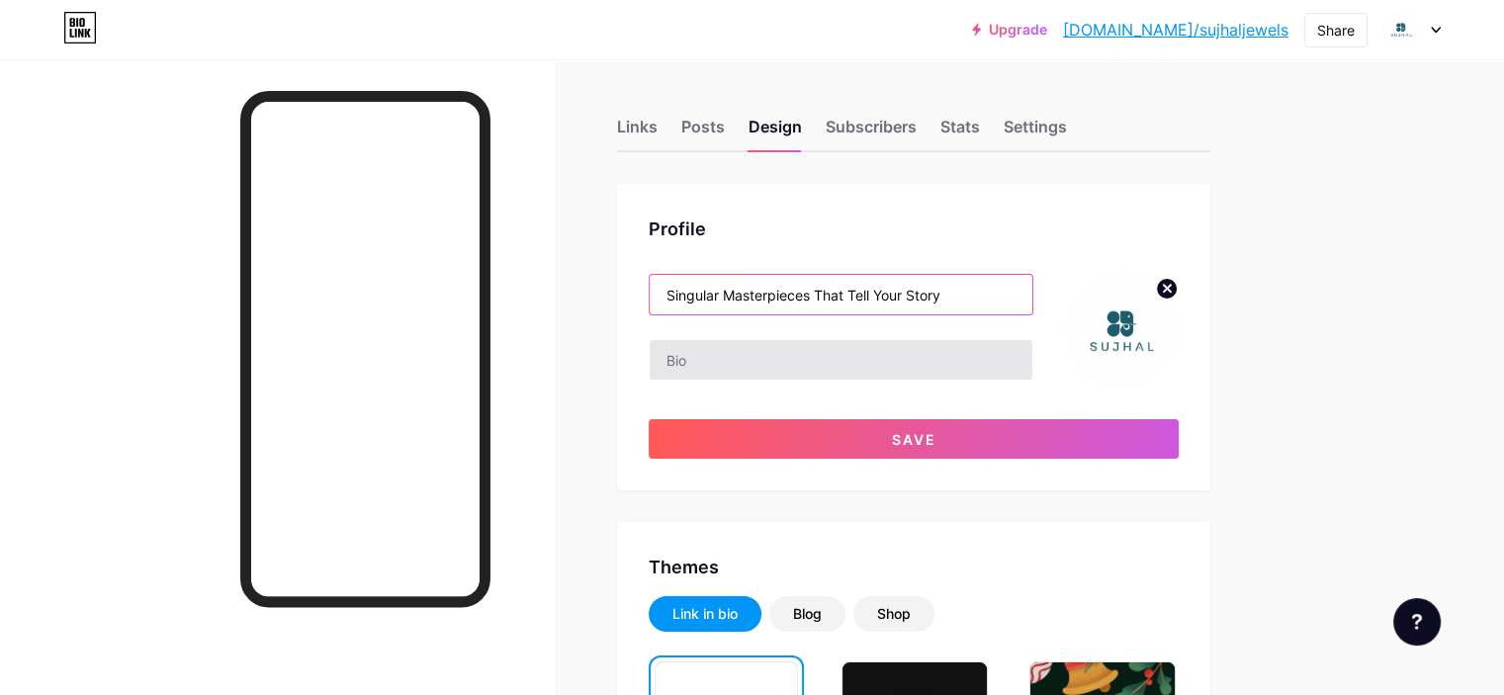
type input "Singular Masterpieces That Tell Your Story"
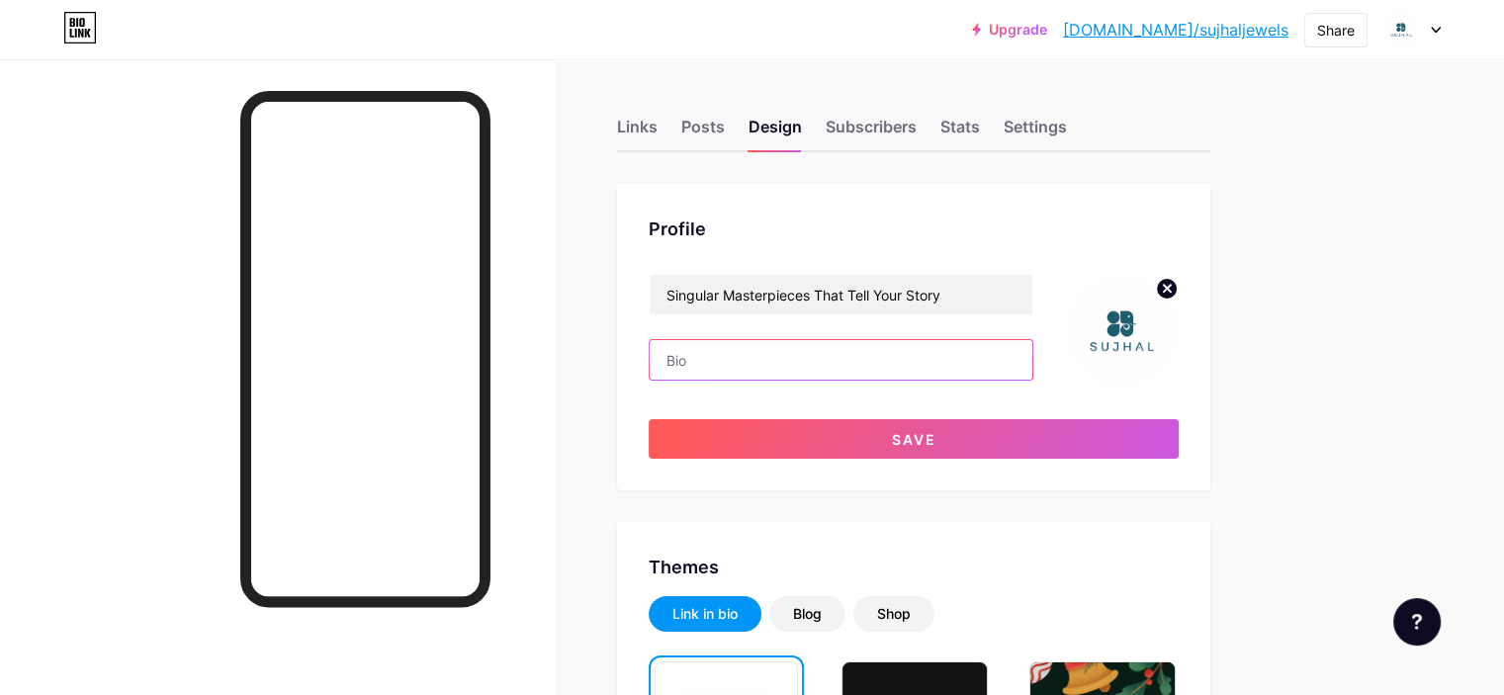
paste input "Singular Masterpieces That Tell Your Story"
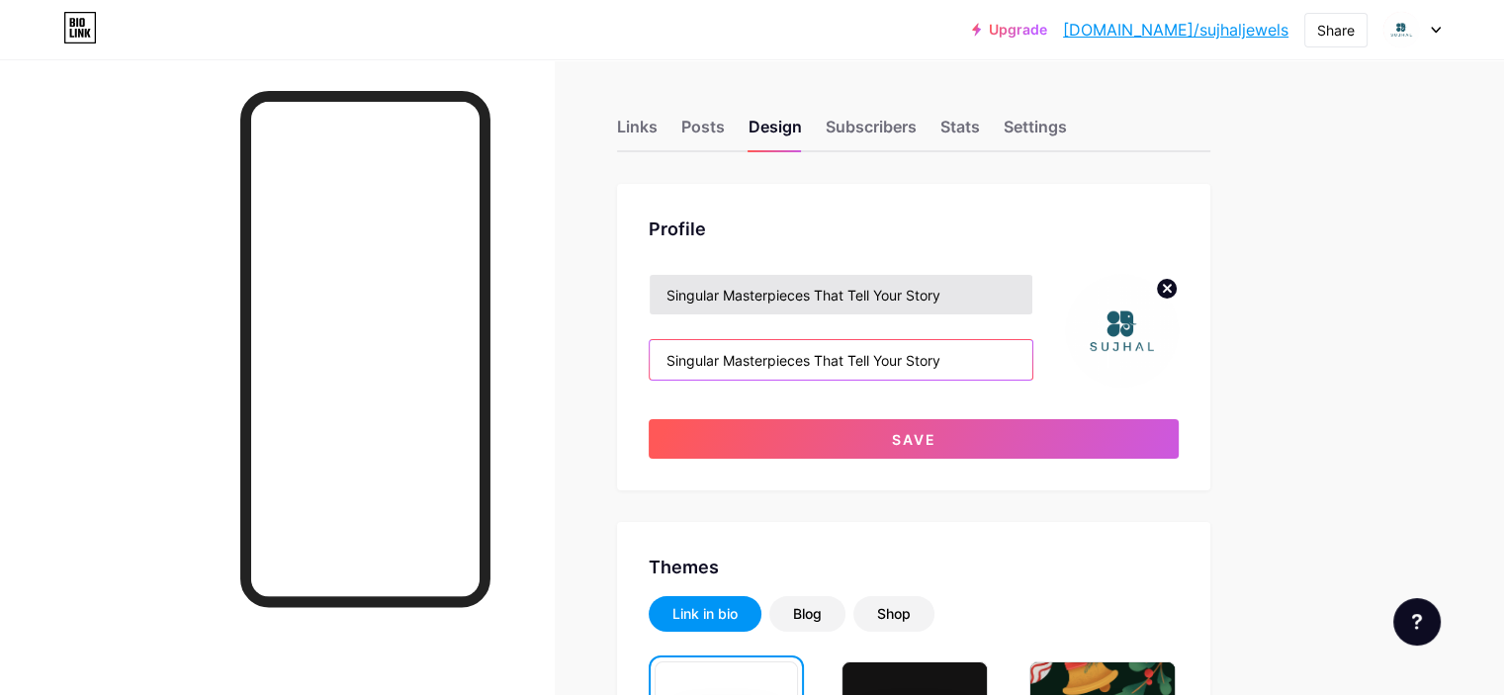
type input "Singular Masterpieces That Tell Your Story"
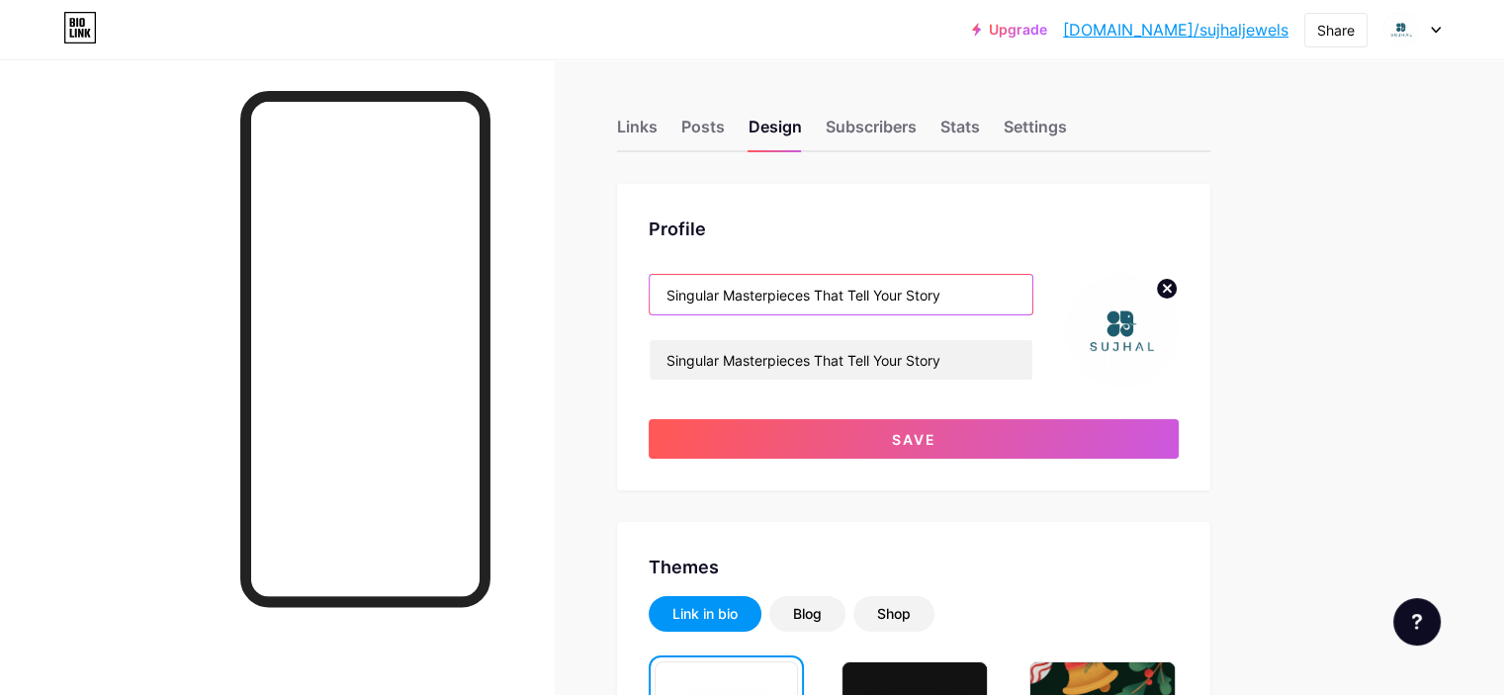
drag, startPoint x: 773, startPoint y: 297, endPoint x: 1056, endPoint y: 304, distance: 282.9
click at [1032, 304] on input "Singular Masterpieces That Tell Your Story" at bounding box center [841, 295] width 383 height 40
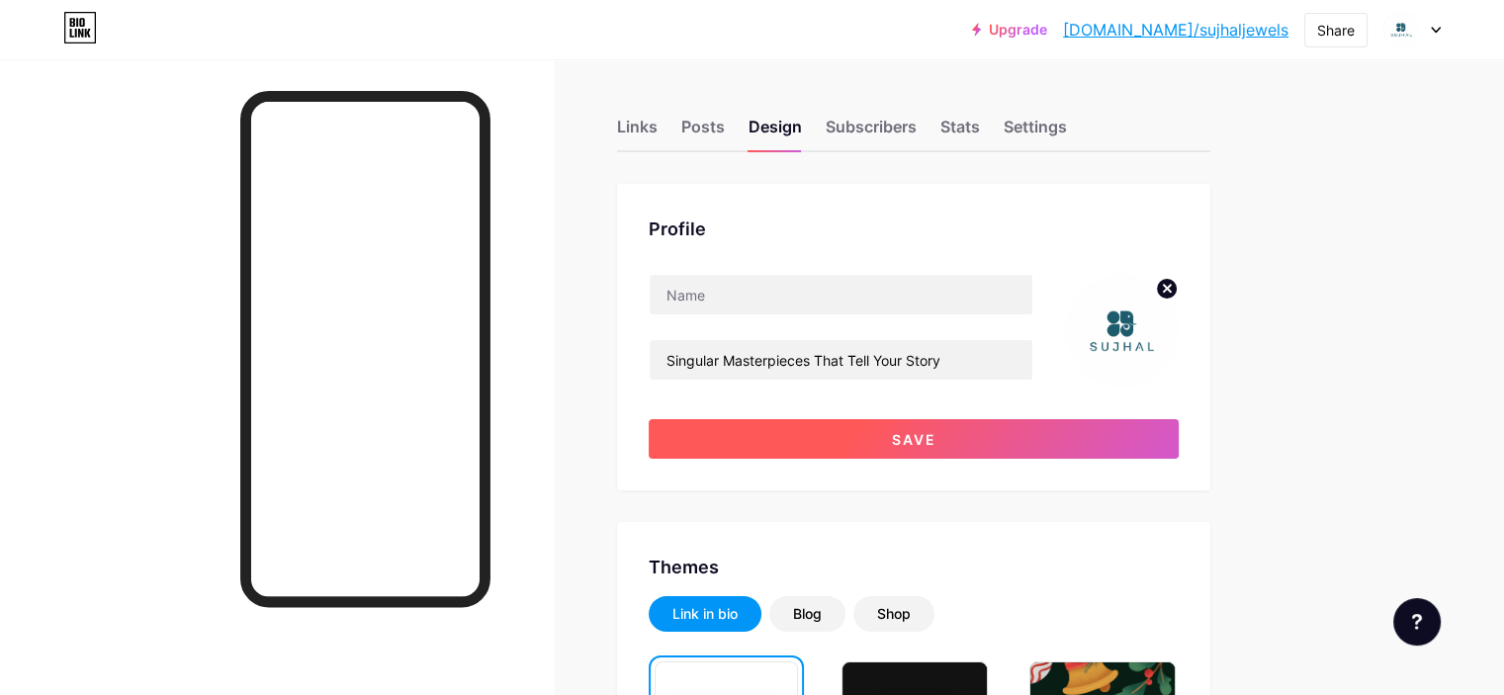
click at [936, 431] on span "Save" at bounding box center [914, 439] width 44 height 17
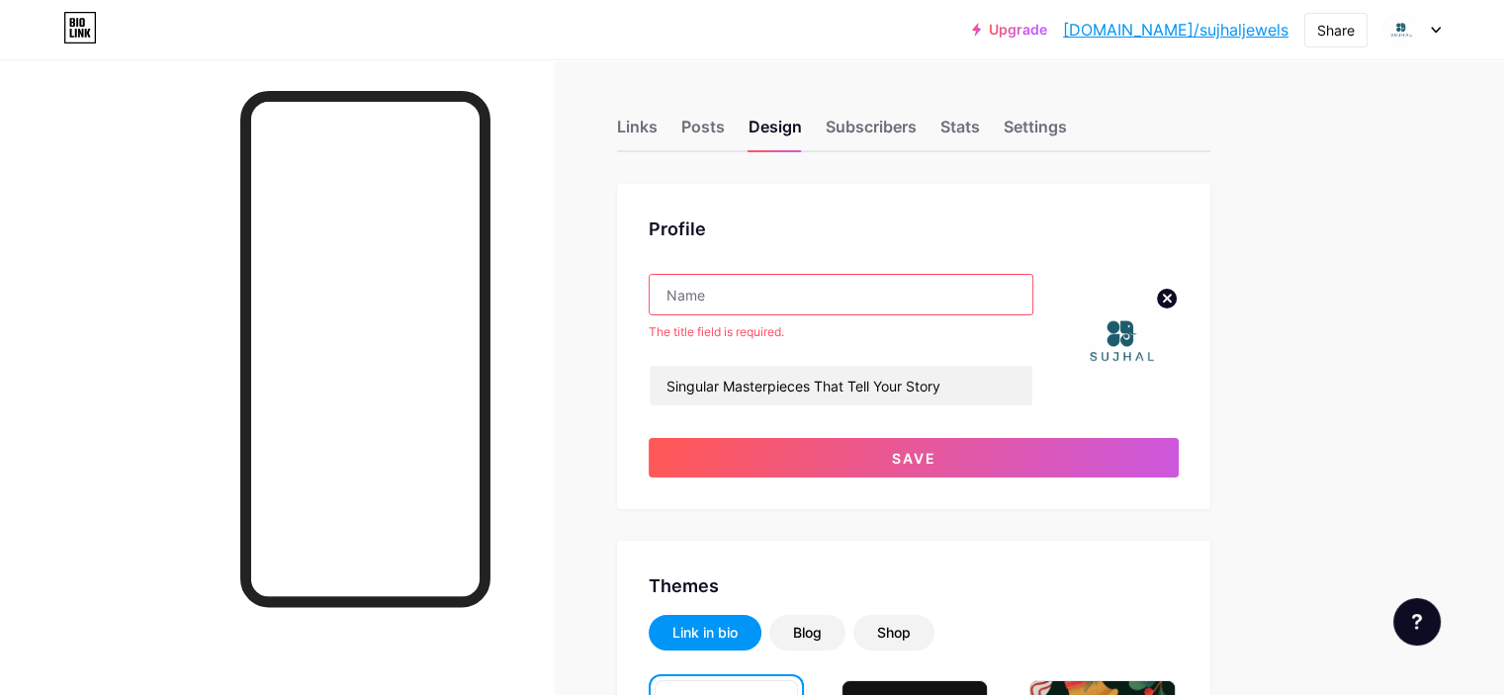
click at [859, 311] on input "text" at bounding box center [841, 295] width 383 height 40
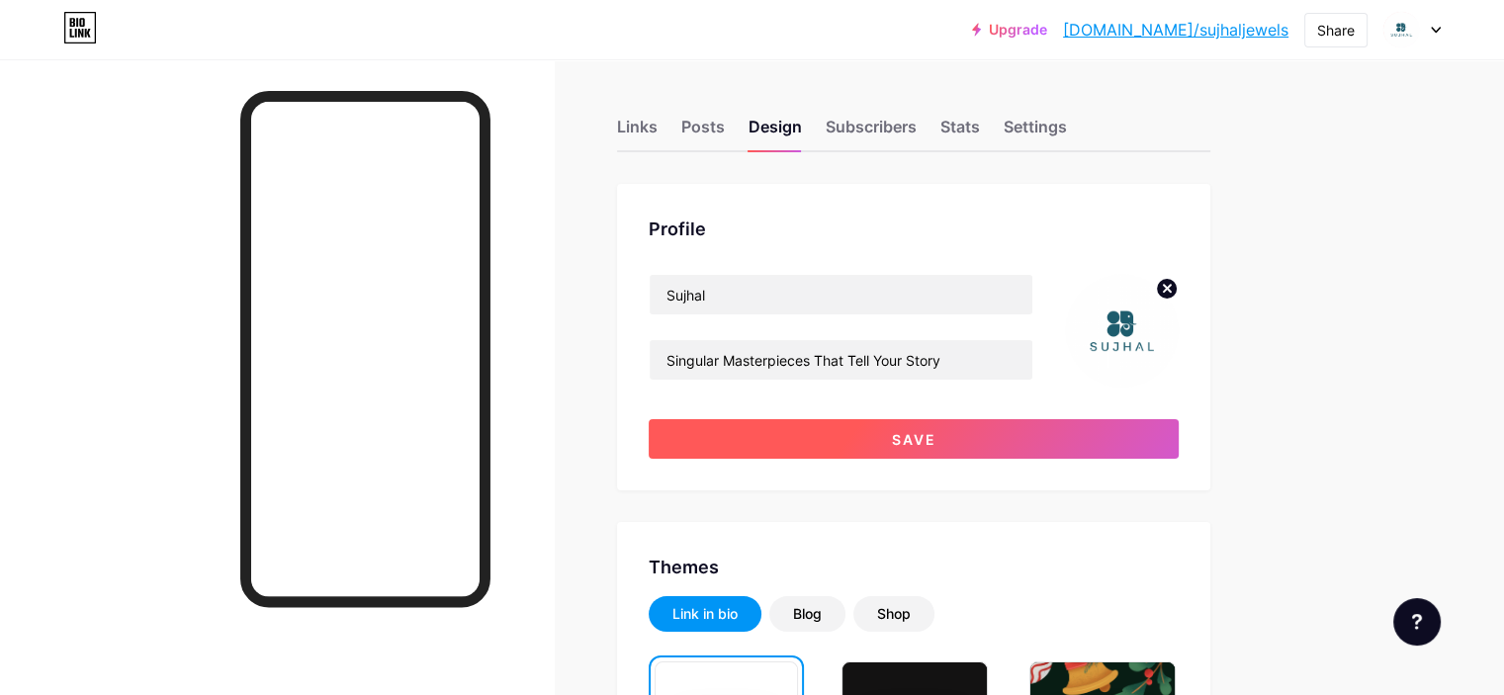
click at [841, 436] on button "Save" at bounding box center [914, 439] width 530 height 40
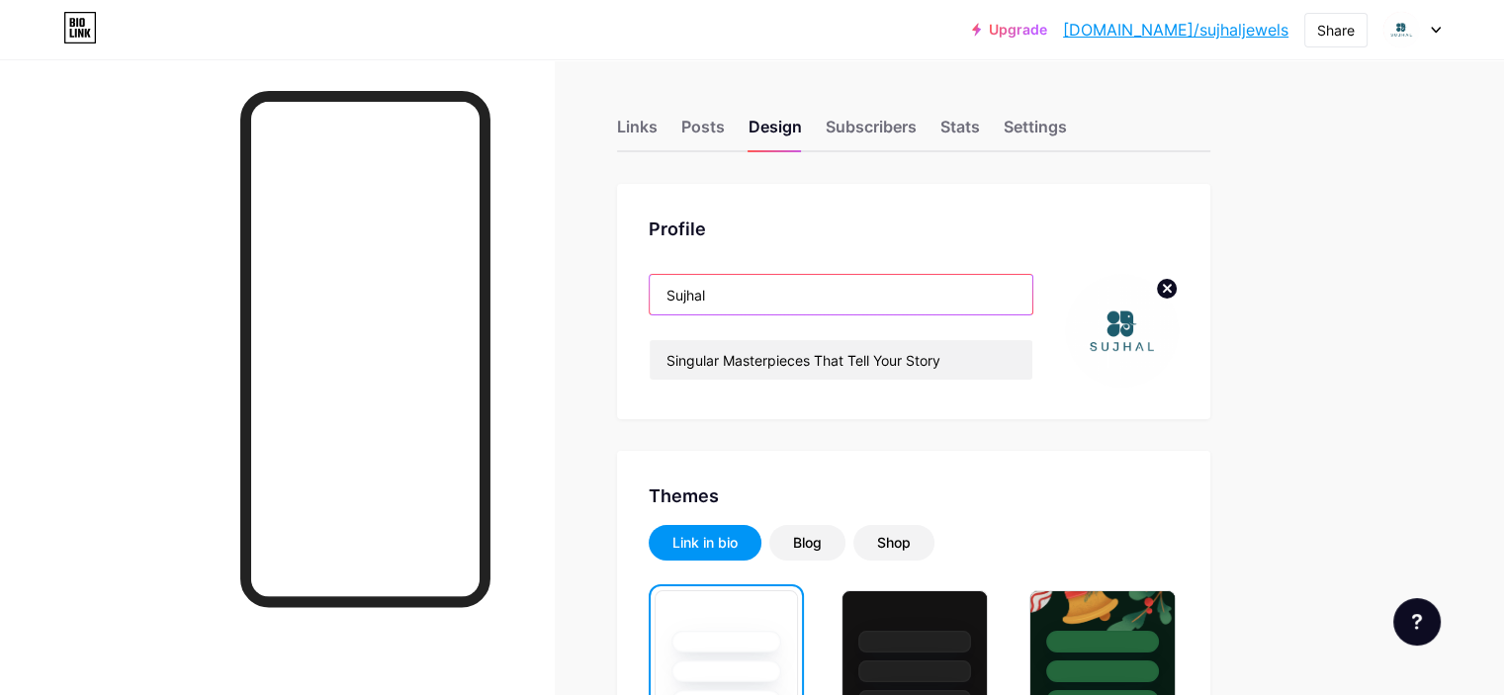
click at [850, 286] on input "Sujhal" at bounding box center [841, 295] width 383 height 40
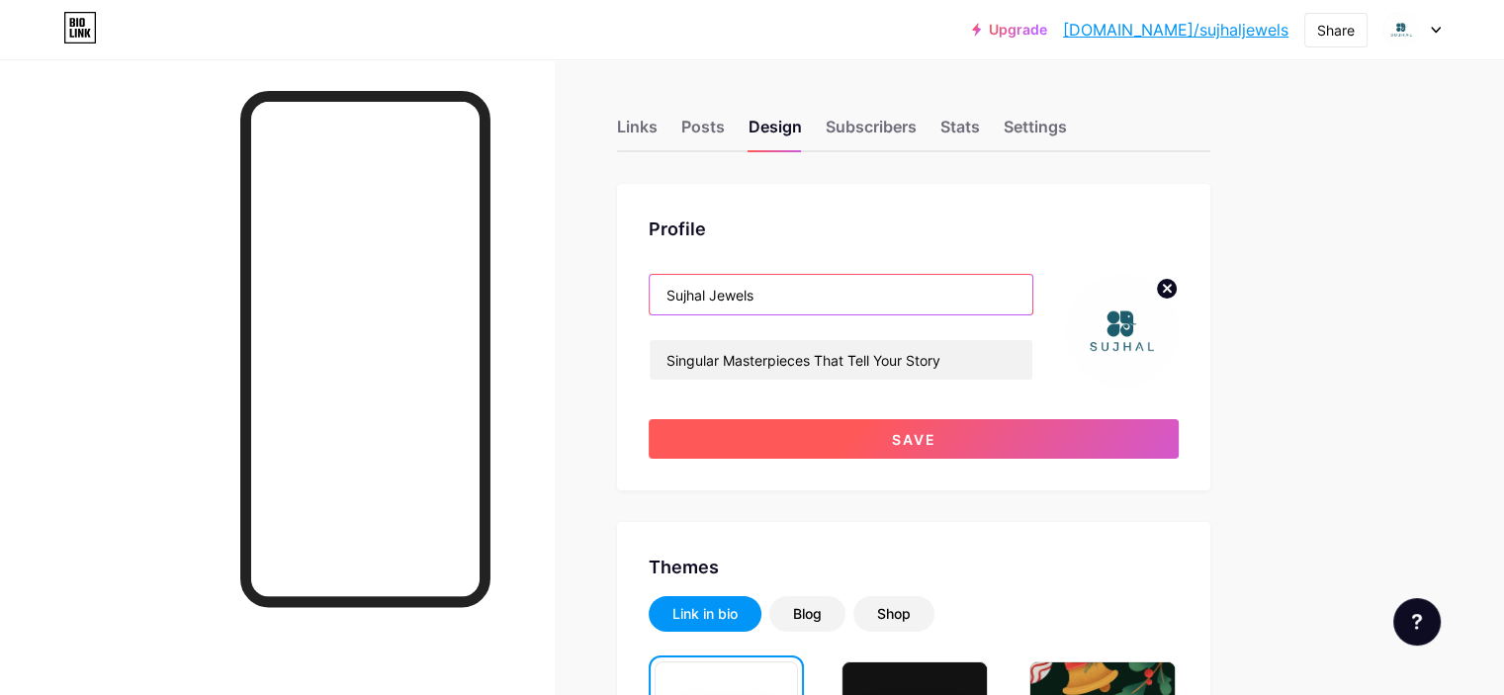
type input "Sujhal Jewels"
click at [897, 456] on button "Save" at bounding box center [914, 439] width 530 height 40
